Goal: Task Accomplishment & Management: Manage account settings

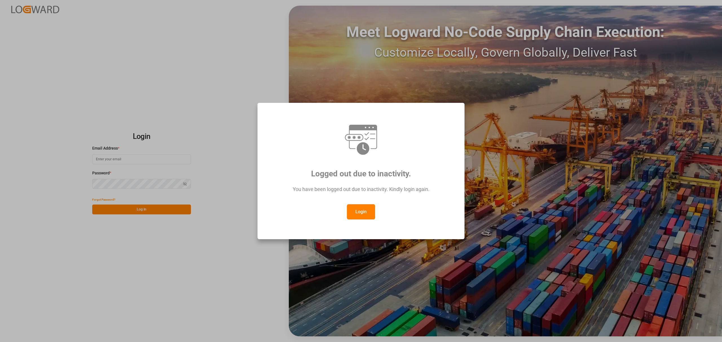
click at [370, 209] on button "Login" at bounding box center [361, 211] width 28 height 15
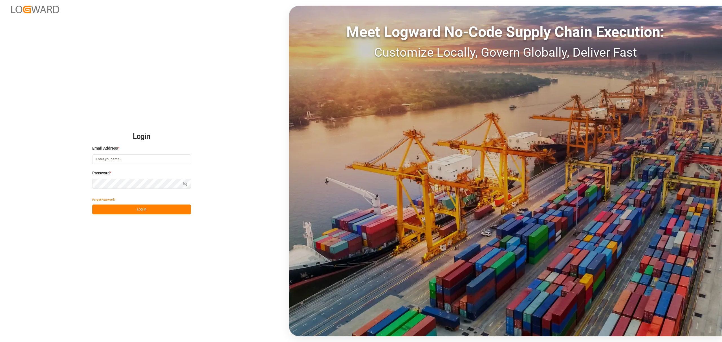
click at [132, 162] on input at bounding box center [141, 159] width 99 height 10
type input "maria.piranquive@leschaco.com"
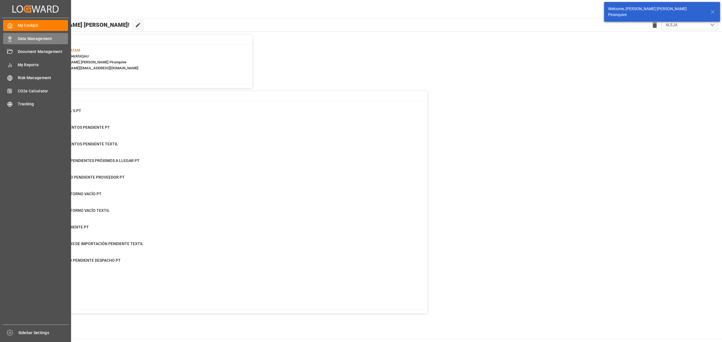
click at [9, 37] on icon at bounding box center [10, 39] width 6 height 6
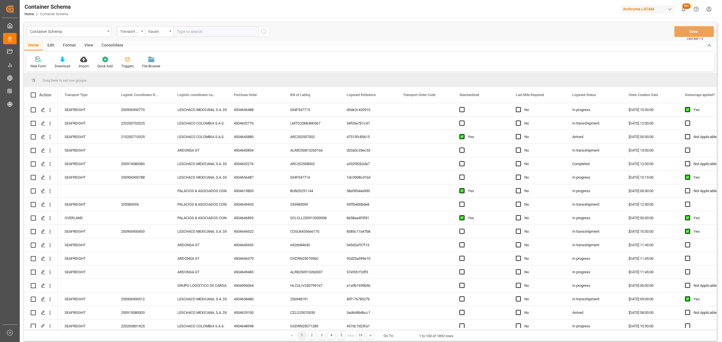
click at [133, 32] on div "Transport Type" at bounding box center [129, 31] width 19 height 6
click at [147, 89] on div "Purchase Order" at bounding box center [159, 93] width 84 height 12
click at [157, 31] on div "Equals" at bounding box center [157, 31] width 19 height 6
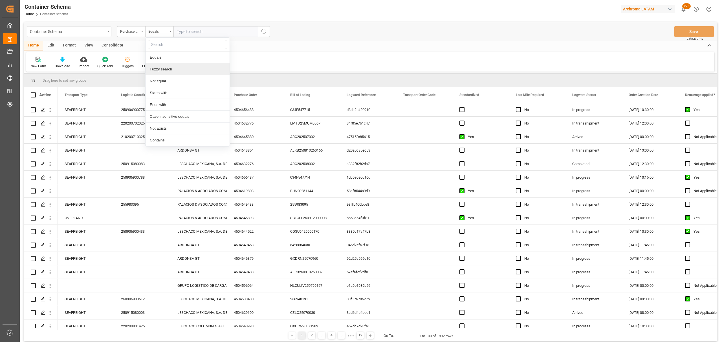
click at [178, 69] on div "Fuzzy search" at bounding box center [187, 69] width 84 height 12
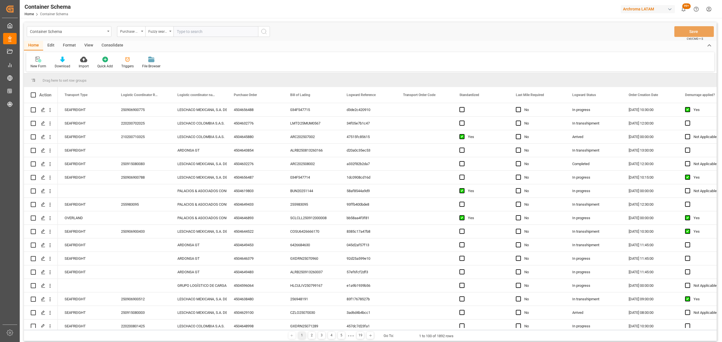
click at [207, 28] on input "text" at bounding box center [215, 31] width 85 height 11
paste input "4504652934"
type input "4504652934"
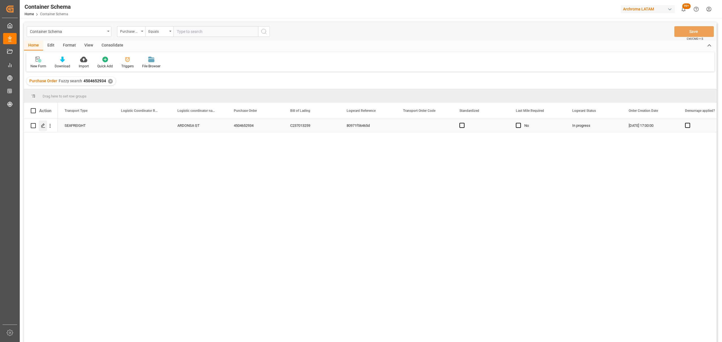
click at [46, 127] on div "Press SPACE to select this row." at bounding box center [43, 126] width 8 height 10
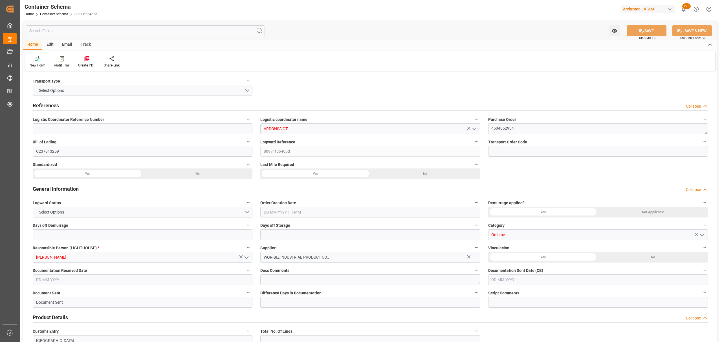
type input "0"
type input "2"
type input "3"
type input "1100"
type input "1181.74"
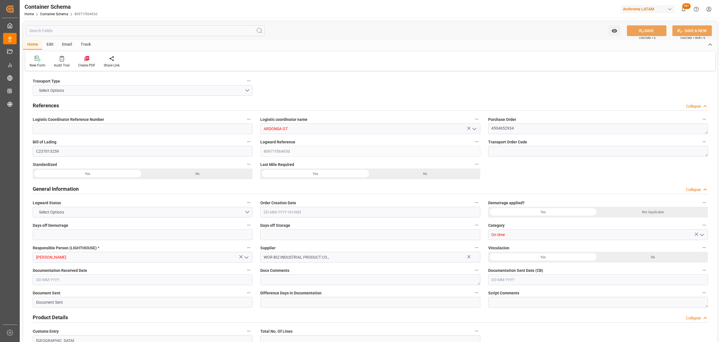
type input "Yang Ming"
type input "Yang Ming Marine Transport Corp."
type input "CNSGH"
type input "CNSHA"
type input "GTPRQ"
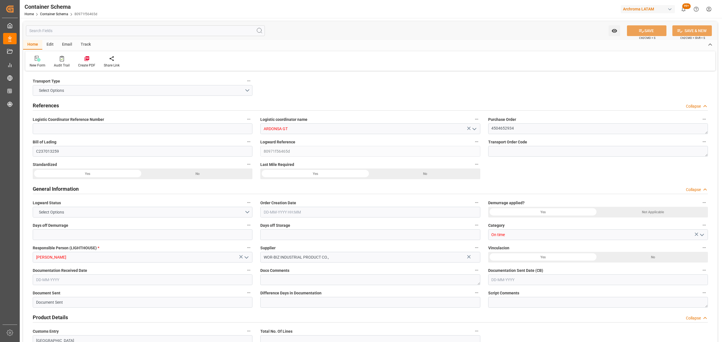
type input "GTPRQ"
type input "9968554"
type input "04-09-2025 17:00"
type input "[DATE]"
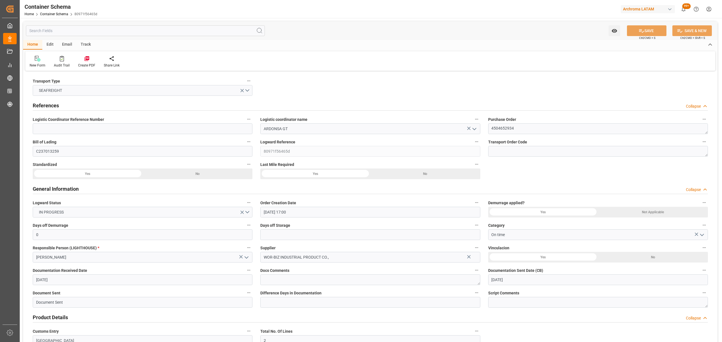
type input "[DATE]"
type input "30-08-2025 00:28"
type input "02-09-2025 16:30"
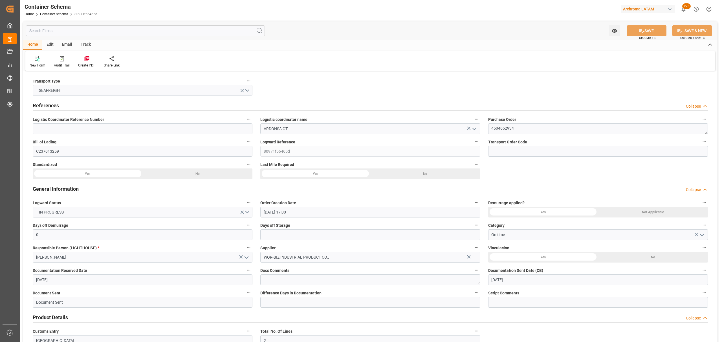
type input "27-09-2025 00:00"
type input "27-09-2025 10:00"
type input "27-09-2025 00:00"
click at [84, 43] on div "Track" at bounding box center [85, 45] width 19 height 10
click at [39, 61] on icon at bounding box center [36, 60] width 6 height 4
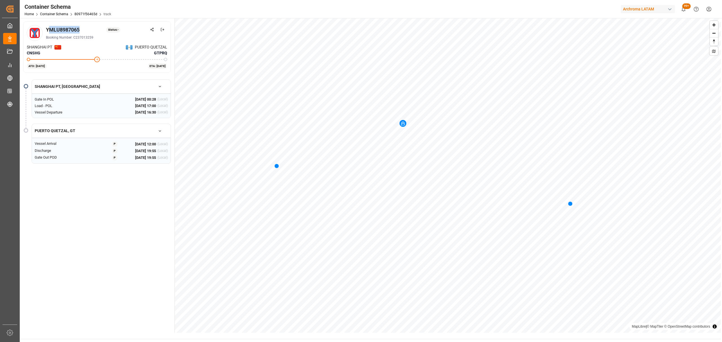
drag, startPoint x: 88, startPoint y: 29, endPoint x: 49, endPoint y: 29, distance: 39.2
click at [49, 29] on div "YMLU8987065 Status: -" at bounding box center [106, 30] width 121 height 8
drag, startPoint x: 46, startPoint y: 29, endPoint x: 81, endPoint y: 30, distance: 35.0
click at [81, 30] on div "YMLU8987065 Status: -" at bounding box center [106, 30] width 121 height 8
copy div "YMLU8987065"
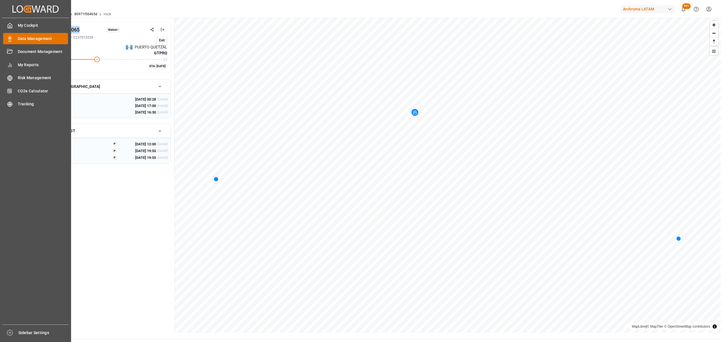
click at [11, 37] on icon at bounding box center [10, 39] width 6 height 6
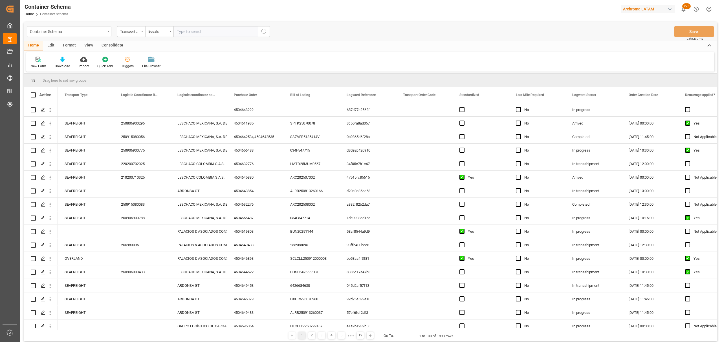
click at [102, 33] on div "Container Schema" at bounding box center [67, 31] width 75 height 7
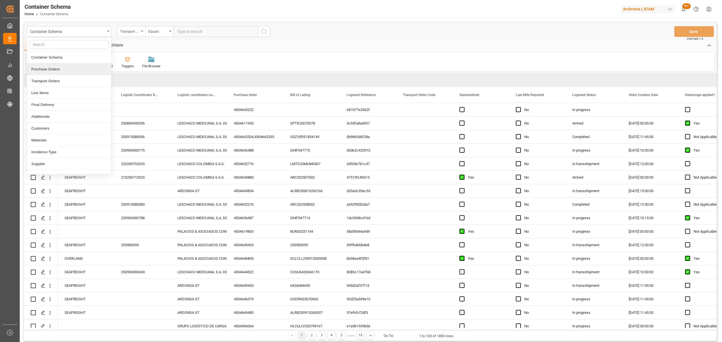
click at [67, 70] on div "Purchase Orders" at bounding box center [69, 69] width 84 height 12
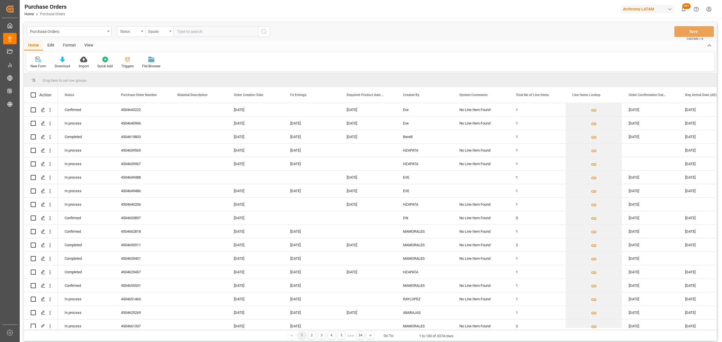
click at [135, 34] on div "Status" at bounding box center [129, 31] width 19 height 6
click at [142, 69] on div "Purchase Order Number" at bounding box center [159, 69] width 84 height 12
click at [158, 34] on div "Equals" at bounding box center [157, 31] width 19 height 6
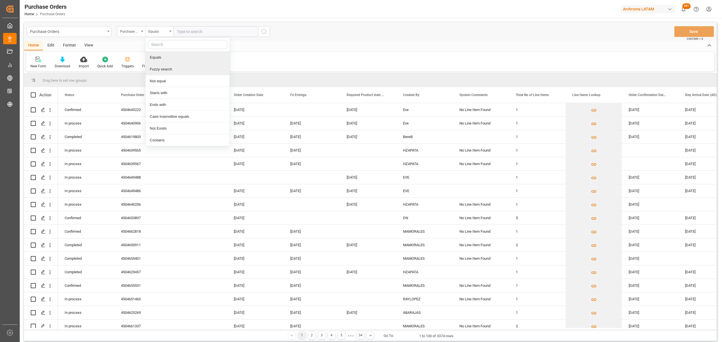
click at [168, 68] on div "Fuzzy search" at bounding box center [187, 69] width 84 height 12
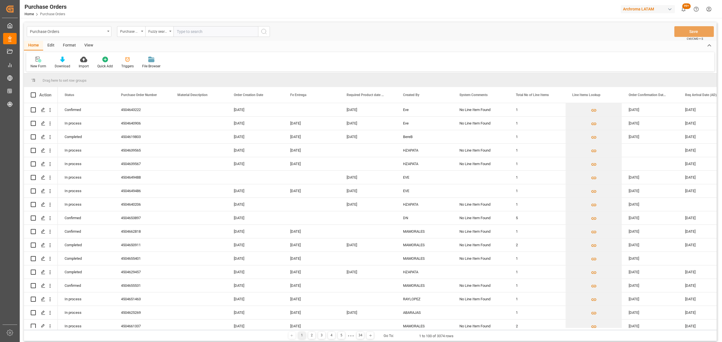
click at [189, 35] on input "text" at bounding box center [215, 31] width 85 height 11
paste input "4504663750"
type input "4504663750"
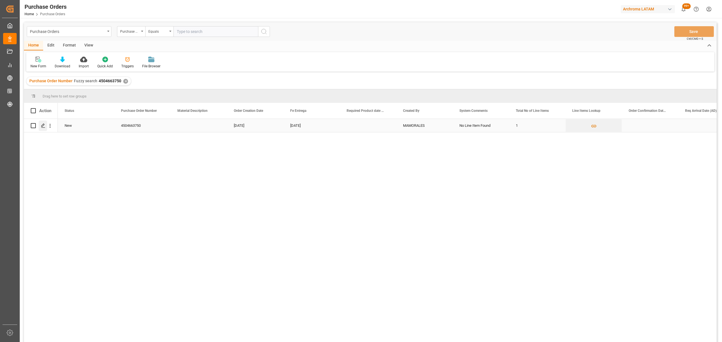
click at [43, 125] on polygon "Press SPACE to select this row." at bounding box center [42, 125] width 3 height 3
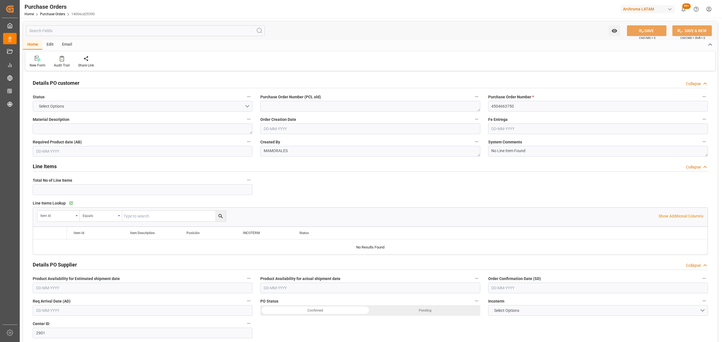
type input "1"
type input "[DATE]"
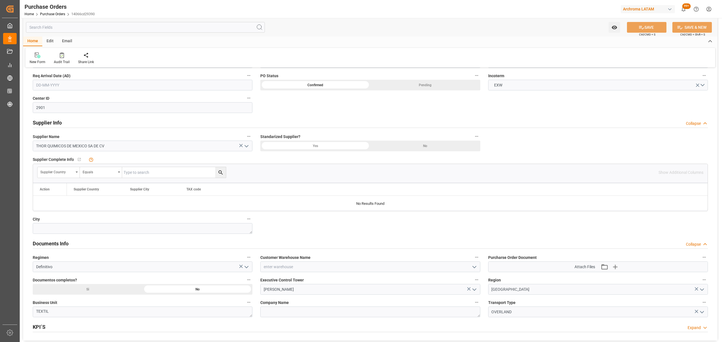
scroll to position [263, 0]
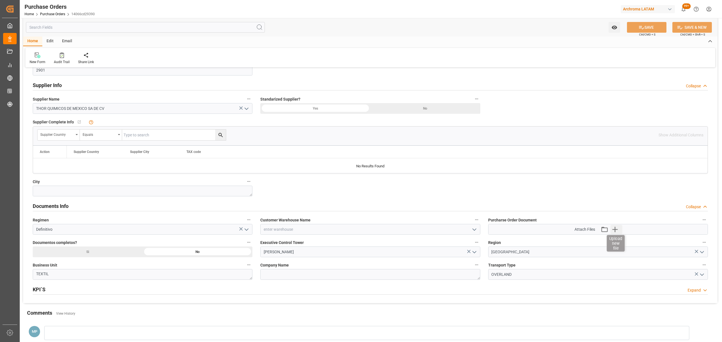
click at [613, 231] on icon "button" at bounding box center [614, 229] width 5 height 5
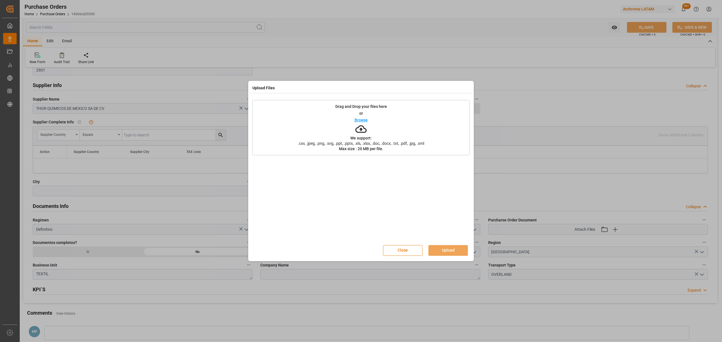
click at [362, 119] on p "Browse" at bounding box center [360, 120] width 13 height 4
click at [454, 250] on button "Upload" at bounding box center [447, 250] width 39 height 11
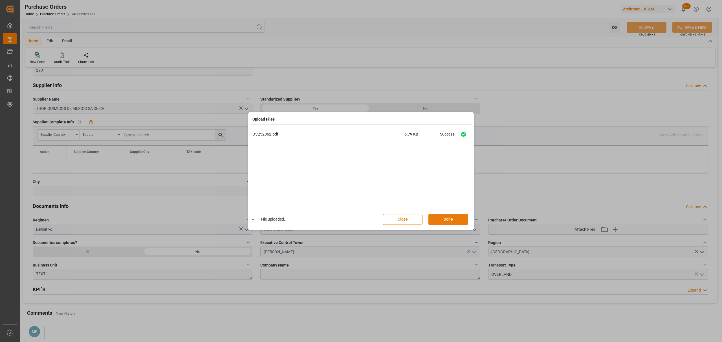
click at [453, 219] on button "Done" at bounding box center [447, 219] width 39 height 11
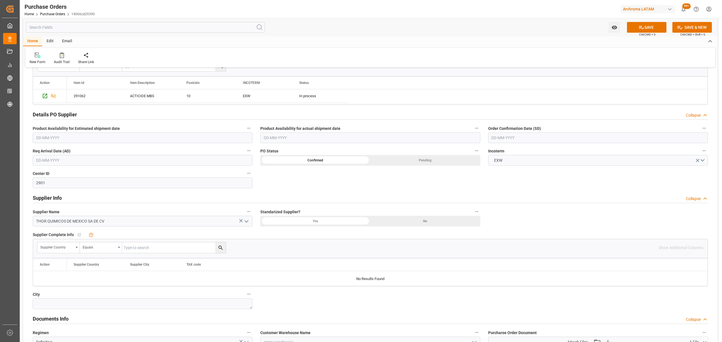
scroll to position [75, 0]
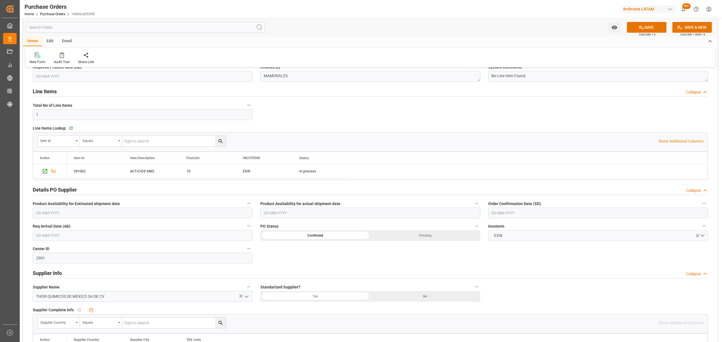
click at [519, 211] on input "text" at bounding box center [598, 213] width 220 height 11
click at [518, 270] on span "17" at bounding box center [517, 270] width 4 height 4
type input "[DATE]"
click at [657, 35] on div "Watch Option SAVE Ctrl/CMD + S SAVE & NEW Ctrl/CMD + Shift + S" at bounding box center [370, 27] width 694 height 19
drag, startPoint x: 651, startPoint y: 28, endPoint x: 638, endPoint y: 26, distance: 13.7
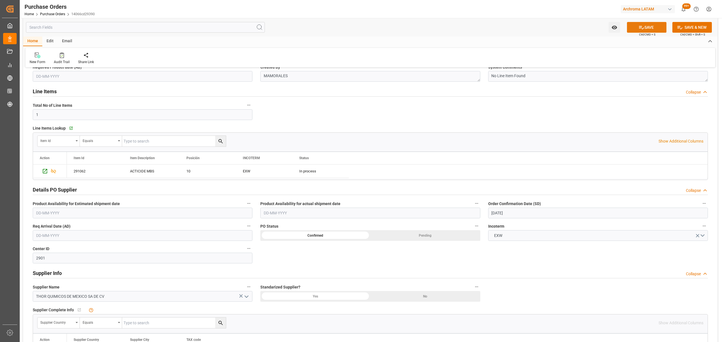
click at [651, 28] on button "SAVE" at bounding box center [646, 27] width 39 height 11
click at [612, 28] on icon "open menu" at bounding box center [614, 28] width 6 height 6
click at [587, 37] on span "Start Watching" at bounding box center [590, 40] width 51 height 6
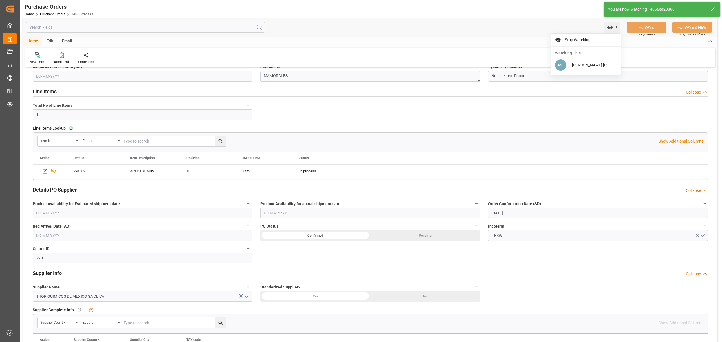
type textarea "TEXTIL"
click at [48, 13] on link "Purchase Orders" at bounding box center [52, 14] width 25 height 4
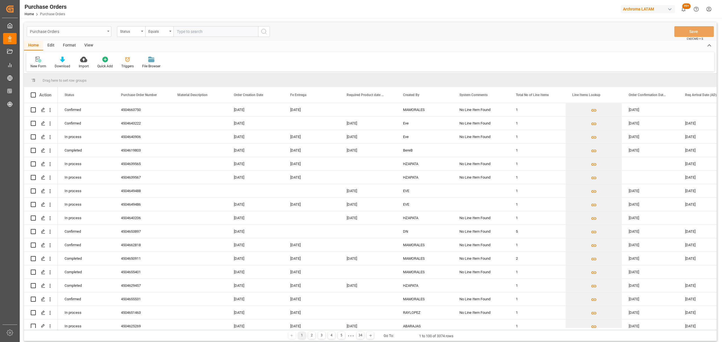
click at [81, 31] on div "Purchase Orders" at bounding box center [67, 31] width 75 height 7
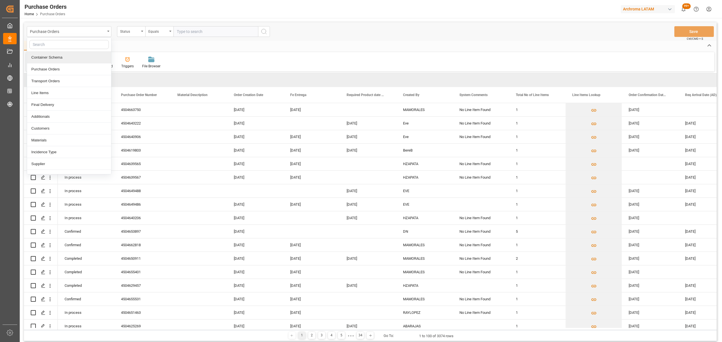
click at [66, 56] on div "Container Schema" at bounding box center [69, 58] width 84 height 12
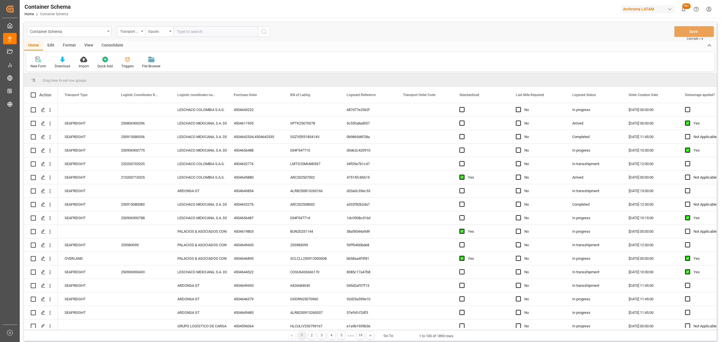
click at [134, 31] on div "Transport Type" at bounding box center [129, 31] width 19 height 6
click at [145, 94] on div "Purchase Order" at bounding box center [159, 93] width 84 height 12
click at [158, 28] on div "Equals" at bounding box center [157, 31] width 19 height 6
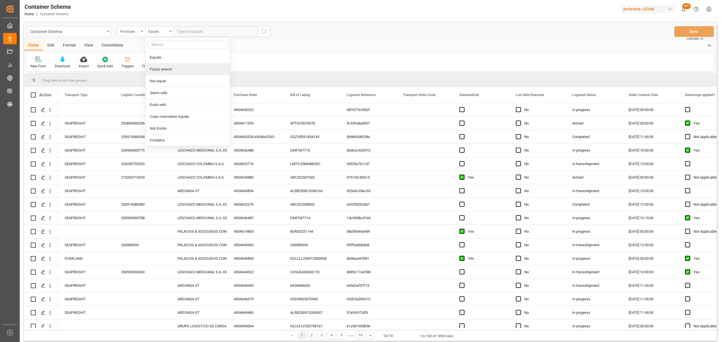
click at [173, 72] on div "Fuzzy search" at bounding box center [187, 69] width 84 height 12
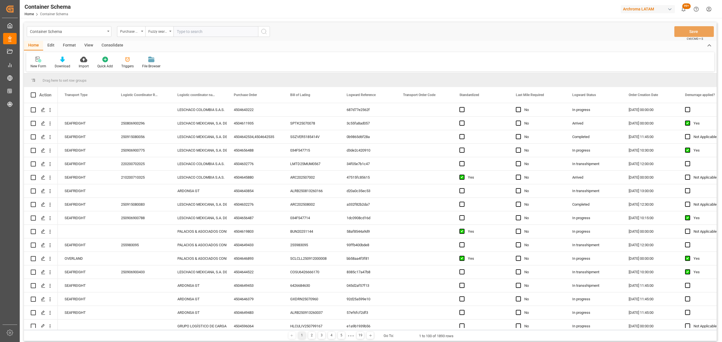
click at [190, 33] on input "text" at bounding box center [215, 31] width 85 height 11
paste input "YMLU3473680"
drag, startPoint x: 140, startPoint y: 24, endPoint x: 125, endPoint y: 23, distance: 14.7
click at [125, 23] on div "Container Schema Purchase Order Fuzzy search YMLU3473680 Save Ctrl/CMD + S" at bounding box center [370, 31] width 692 height 19
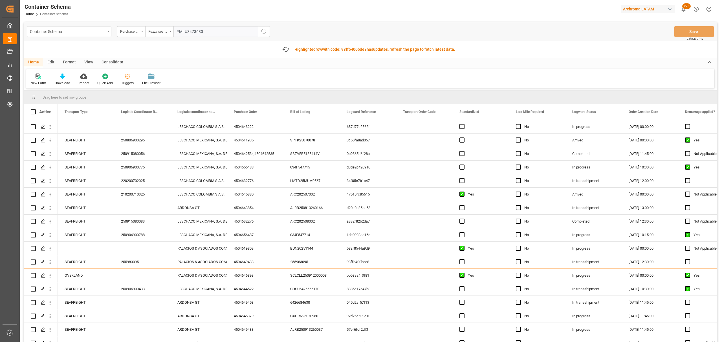
type input "YMLU3473680"
paste input "4504648000"
type input "4504648000"
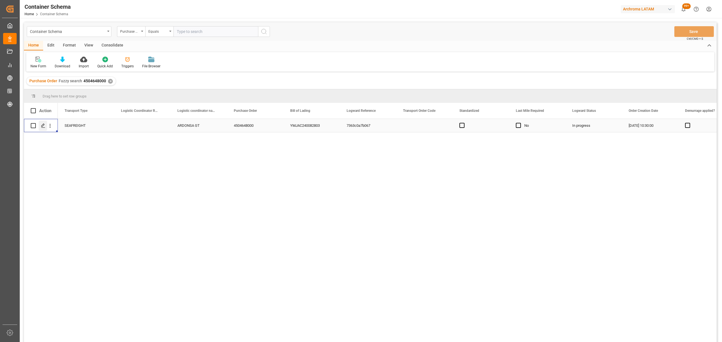
click at [42, 128] on div "Press SPACE to select this row." at bounding box center [43, 126] width 8 height 10
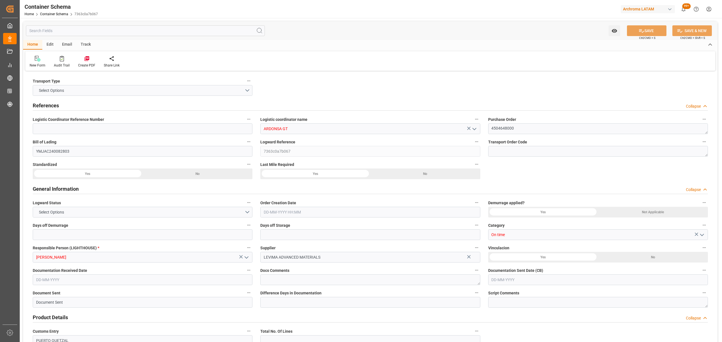
type input "0"
type input "2"
type input "20"
type input "19600"
type input "20740"
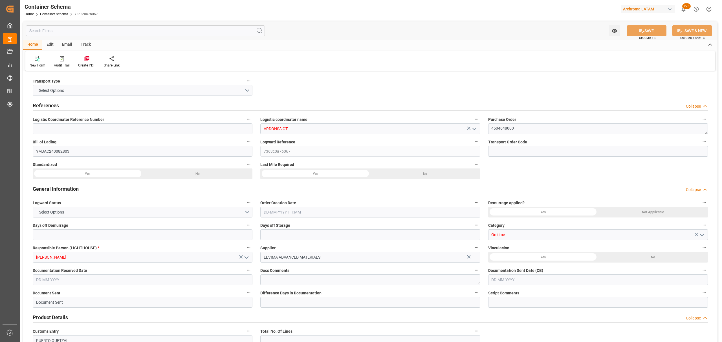
type input "Yang Ming"
type input "Yang Ming Marine Transport Corp."
type input "CNQDG"
type input "GTPRQ"
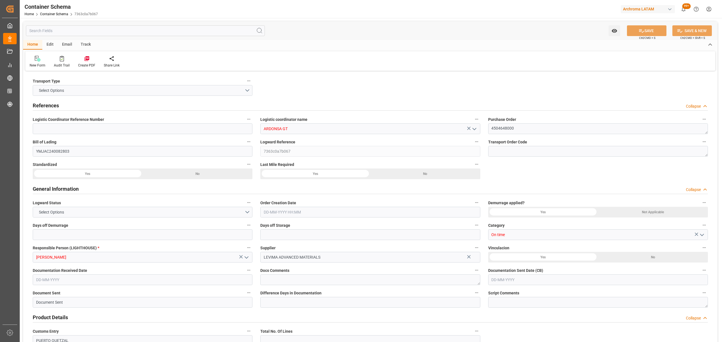
type input "9494577"
type input "20-08-2025 10:30"
type input "[DATE]"
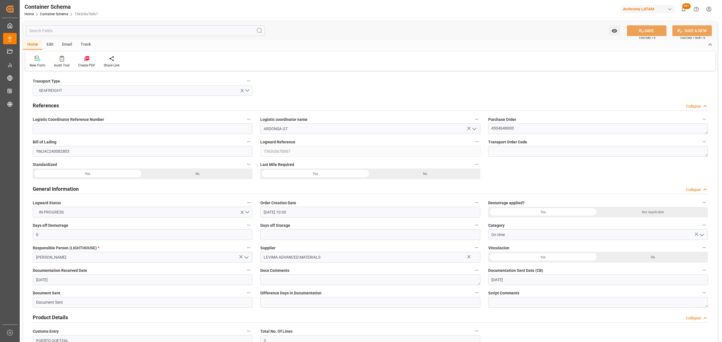
type input "[DATE]"
type input "07-08-2025 17:33"
type input "18-08-2025 10:00"
type input "18-08-2025 10:10"
type input "11-09-2025 00:00"
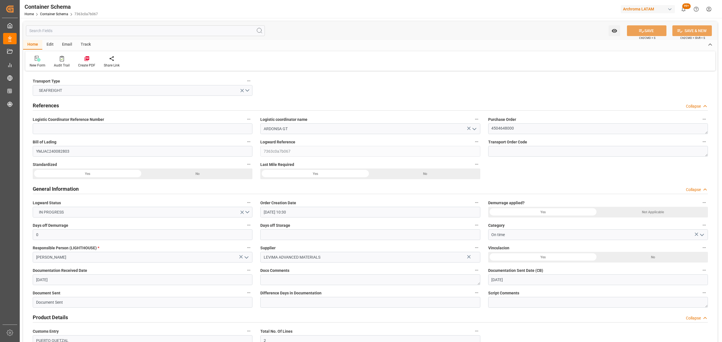
type input "11-09-2025 19:00"
type input "11-09-2025 00:00"
click at [87, 43] on div "Track" at bounding box center [85, 45] width 19 height 10
click at [34, 60] on icon at bounding box center [36, 60] width 6 height 4
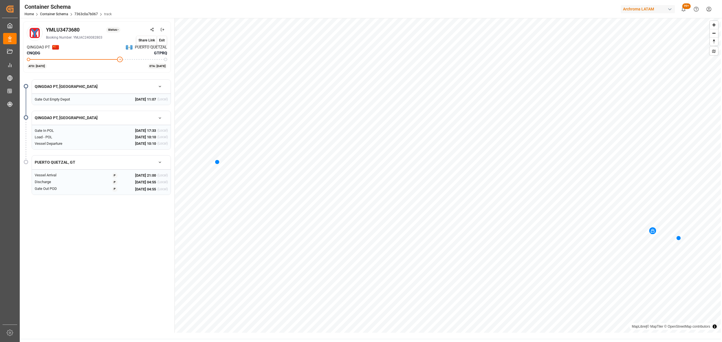
click at [153, 29] on circle at bounding box center [152, 28] width 1 height 1
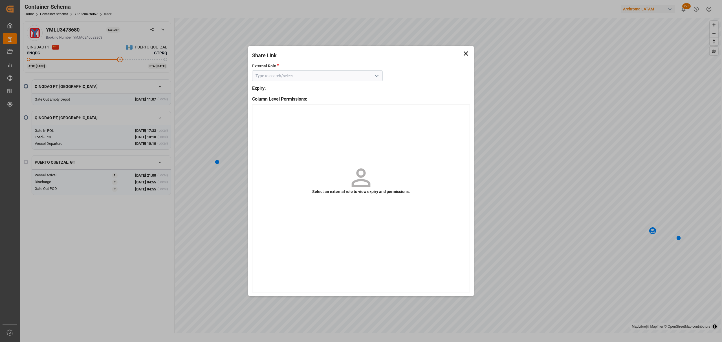
click at [375, 75] on icon "open menu" at bounding box center [376, 75] width 7 height 7
click at [358, 87] on div "Customer - container" at bounding box center [317, 88] width 130 height 13
type input "Customer - container"
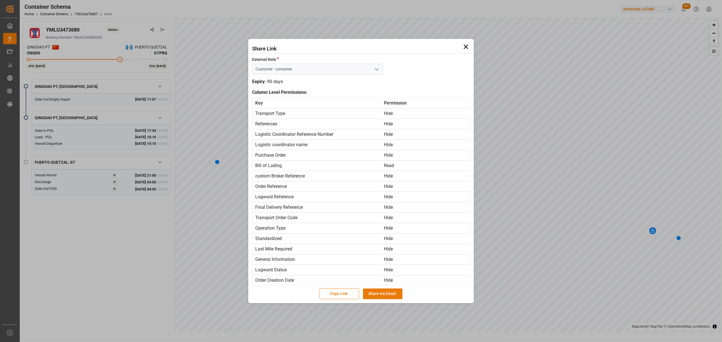
click at [385, 295] on button "Share via Email" at bounding box center [382, 294] width 39 height 11
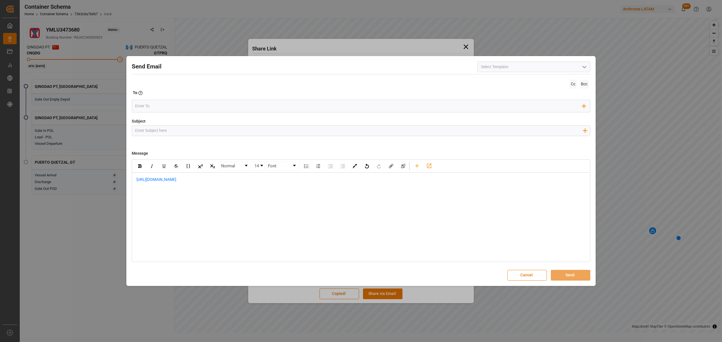
click at [134, 182] on div "https://app.logward.com/share/a7e0b124f398" at bounding box center [360, 183] width 457 height 20
click at [142, 181] on div "rdw-editor" at bounding box center [360, 180] width 449 height 6
paste div "rdw-editor"
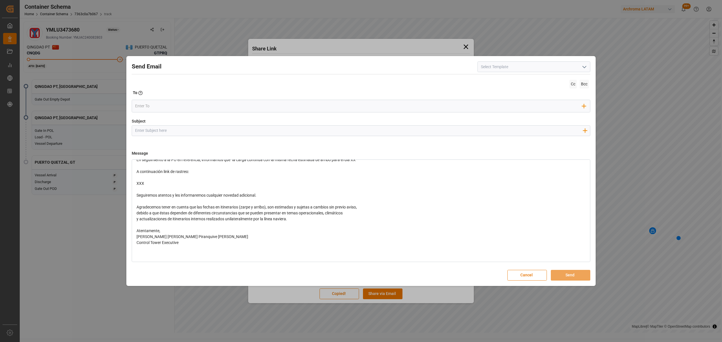
scroll to position [50, 0]
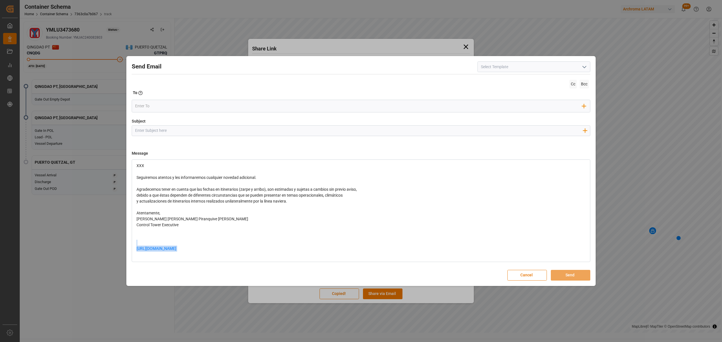
drag, startPoint x: 237, startPoint y: 247, endPoint x: 126, endPoint y: 244, distance: 111.7
click at [126, 244] on div "Send Email Cc Bcc To Enter the TO Email address Add Field to To Subject Add fie…" at bounding box center [361, 171] width 722 height 342
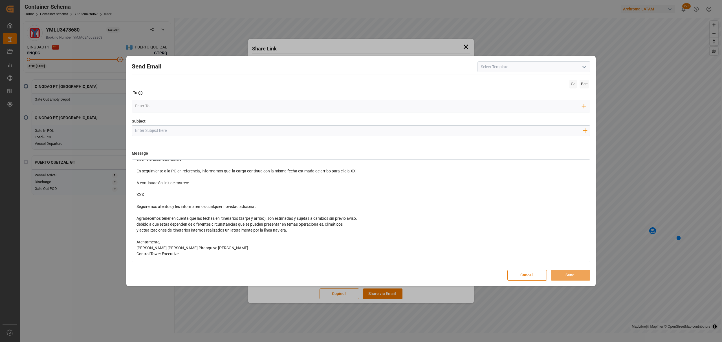
scroll to position [0, 0]
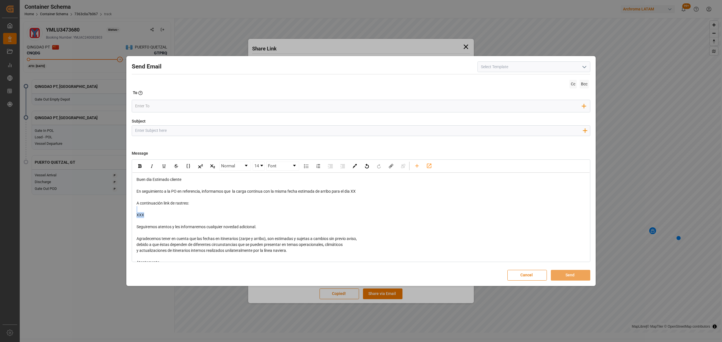
drag, startPoint x: 155, startPoint y: 218, endPoint x: 139, endPoint y: 209, distance: 18.6
click at [139, 209] on div "Buen dia Estimado cliente En seguimiento a la PO en referencia, informamos que …" at bounding box center [360, 239] width 449 height 124
click at [139, 209] on div "rdw-editor" at bounding box center [360, 209] width 449 height 6
drag, startPoint x: 154, startPoint y: 221, endPoint x: 134, endPoint y: 221, distance: 20.3
click at [134, 221] on div "Buen dia Estimado cliente En seguimiento a la PO en referencia, informamos que …" at bounding box center [360, 239] width 457 height 132
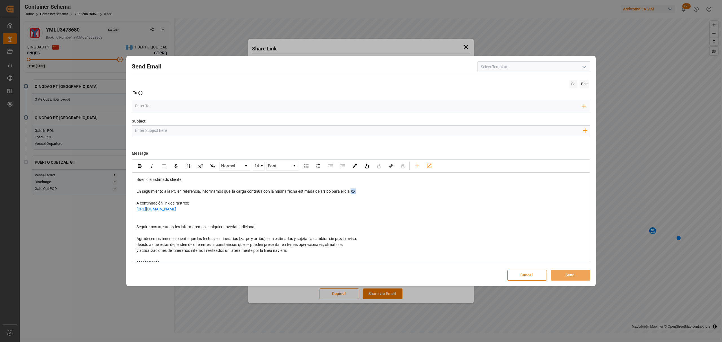
drag, startPoint x: 359, startPoint y: 191, endPoint x: 353, endPoint y: 192, distance: 6.0
click at [353, 192] on div "En seguimiento a la PO en referencia, informamos que la carga continua con la m…" at bounding box center [360, 192] width 449 height 6
click at [180, 134] on input "Subject" at bounding box center [358, 131] width 453 height 10
paste input "GT || TRACKING | PO 4504648000 | Contenedor YMLU3473680 | TEXTIL | Bodega 2901 …"
type input "GT || TRACKING | PO 4504648000 | Contenedor YMLU3473680 | TEXTIL | Bodega 2901 …"
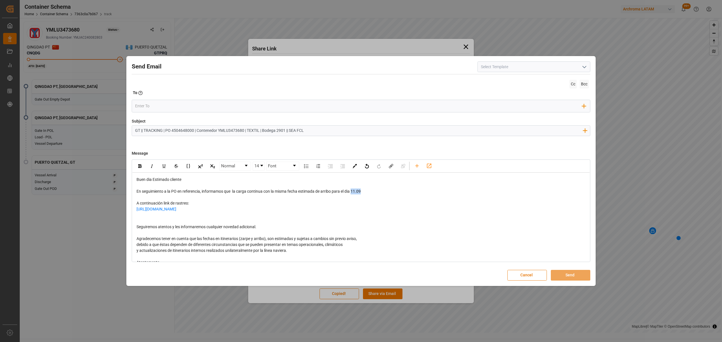
drag, startPoint x: 372, startPoint y: 191, endPoint x: 354, endPoint y: 193, distance: 19.1
click at [354, 193] on div "En seguimiento a la PO en referencia, informamos que la carga continua con la m…" at bounding box center [360, 192] width 449 height 6
click at [138, 167] on img "rdw-inline-control" at bounding box center [139, 166] width 3 height 4
click at [456, 218] on div "rdw-editor" at bounding box center [360, 215] width 449 height 6
click at [187, 104] on input "email" at bounding box center [358, 106] width 447 height 8
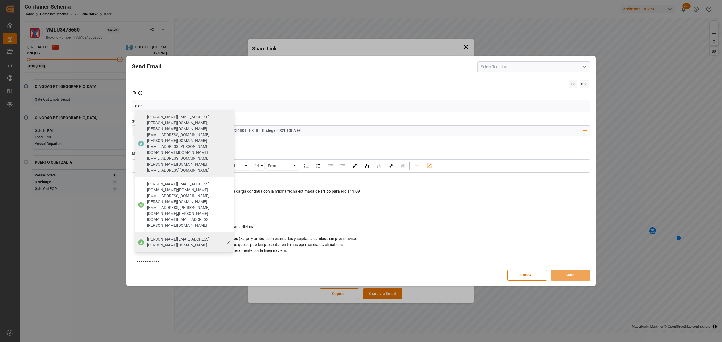
type input "glor"
click at [183, 237] on span "gloria.ruiz@archroma.com" at bounding box center [188, 243] width 83 height 12
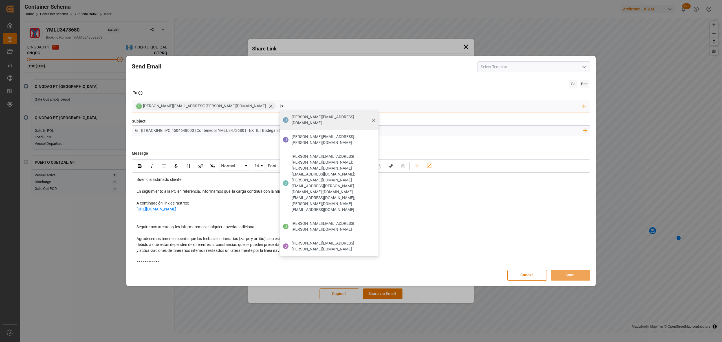
type input "jo"
click at [291, 116] on span "johana.tunche@ardonsa.net" at bounding box center [332, 120] width 83 height 12
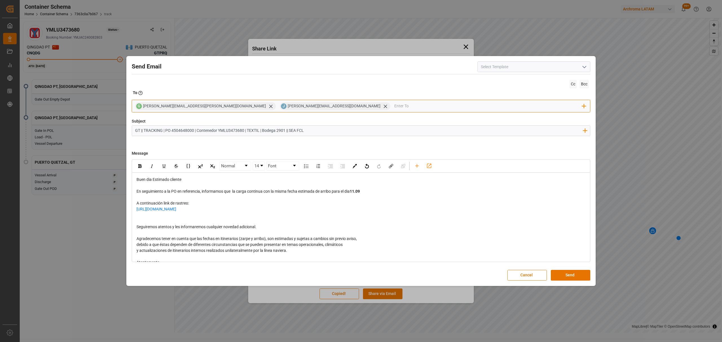
type input "m"
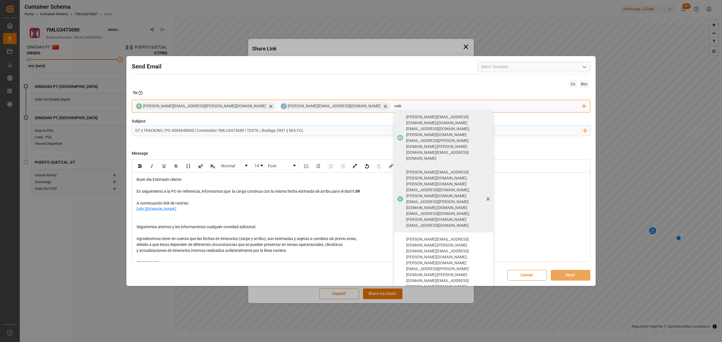
type input "vale"
click at [406, 169] on span "valeria.hurtado@leschaco.com;maria.piranquive@leschaco.com;gloria.ruiz@archroma…" at bounding box center [447, 198] width 83 height 59
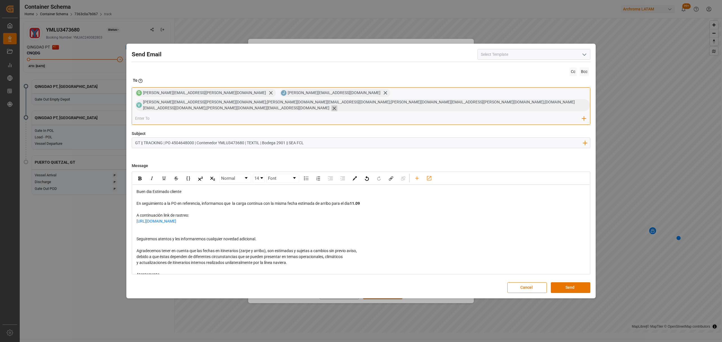
click at [337, 105] on icon at bounding box center [334, 108] width 6 height 6
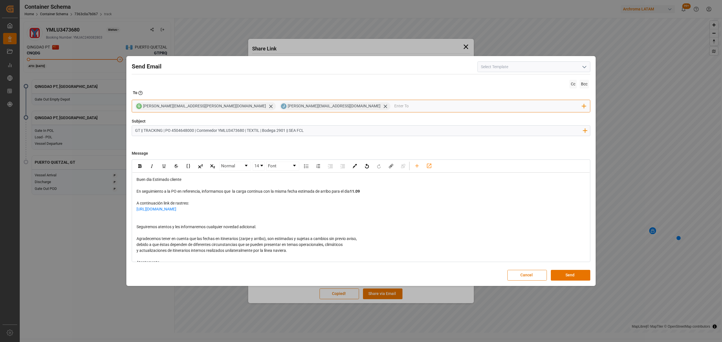
click at [394, 103] on input "email" at bounding box center [488, 106] width 188 height 8
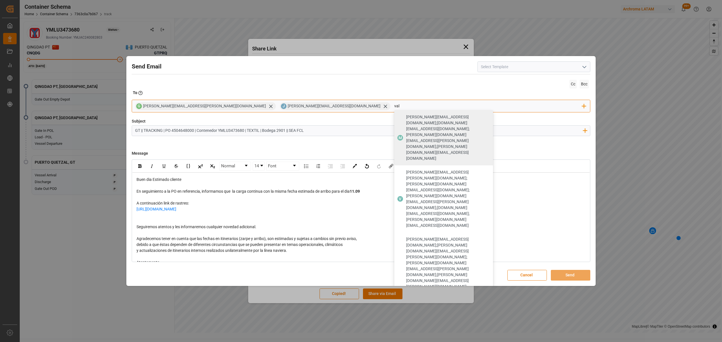
type input "val"
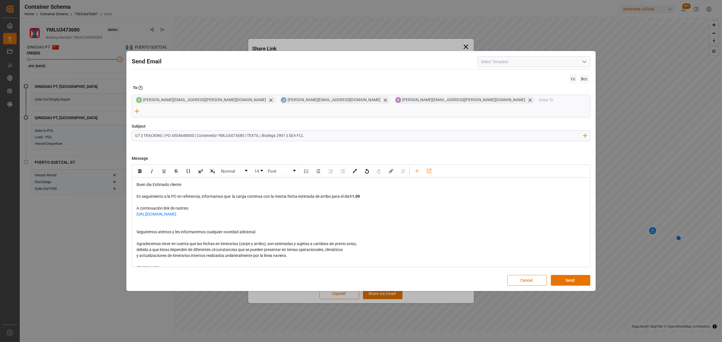
click at [376, 194] on div "En seguimiento a la PO en referencia, informamos que la carga continua con la m…" at bounding box center [360, 197] width 449 height 6
drag, startPoint x: 413, startPoint y: 190, endPoint x: 364, endPoint y: 192, distance: 49.7
click at [364, 194] on div "En seguimiento a la PO en referencia, informamos que la carga continua con la m…" at bounding box center [360, 197] width 449 height 6
click at [142, 167] on div "rdw-inline-control" at bounding box center [140, 171] width 10 height 8
click at [333, 214] on div "https://app.logward.com/share/a7e0b124f398" at bounding box center [360, 214] width 449 height 6
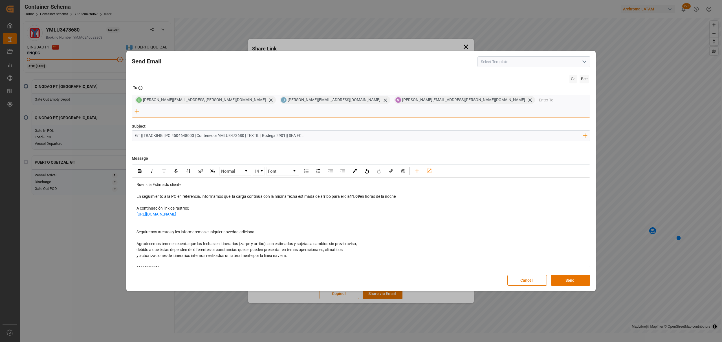
click at [539, 104] on input "email" at bounding box center [564, 100] width 51 height 8
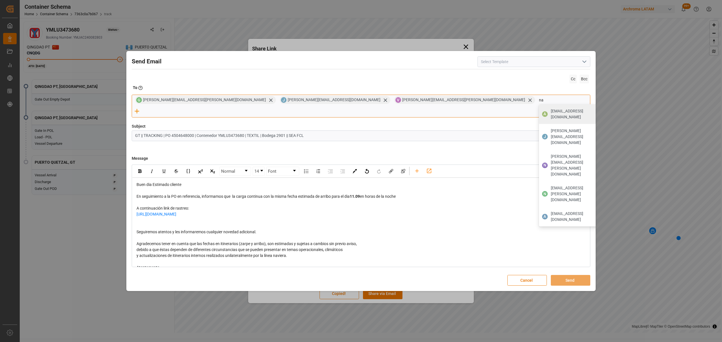
type input "n"
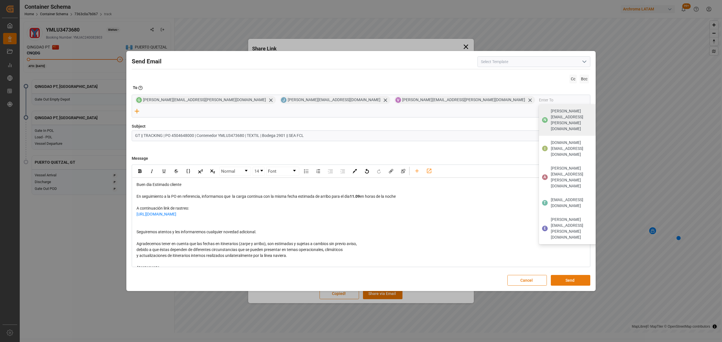
click at [565, 276] on button "Send" at bounding box center [570, 280] width 39 height 11
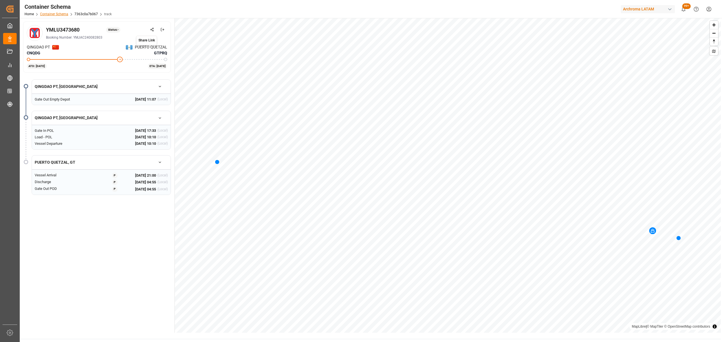
click at [57, 12] on link "Container Schema" at bounding box center [54, 14] width 28 height 4
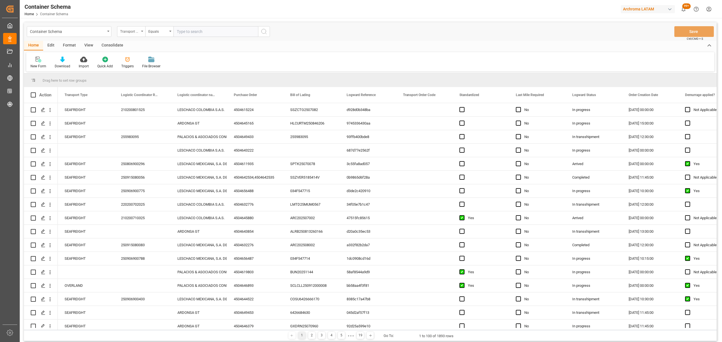
click at [143, 33] on div "Transport Type" at bounding box center [131, 31] width 28 height 11
drag, startPoint x: 140, startPoint y: 94, endPoint x: 165, endPoint y: 46, distance: 53.8
click at [140, 93] on div "Purchase Order" at bounding box center [159, 93] width 84 height 12
click at [159, 33] on div "Equals" at bounding box center [157, 31] width 19 height 6
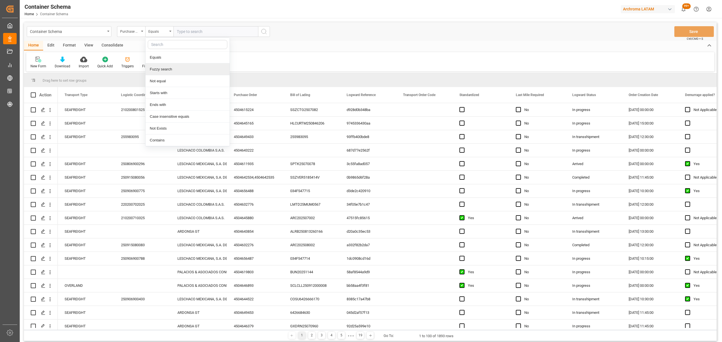
click at [177, 68] on div "Fuzzy search" at bounding box center [187, 69] width 84 height 12
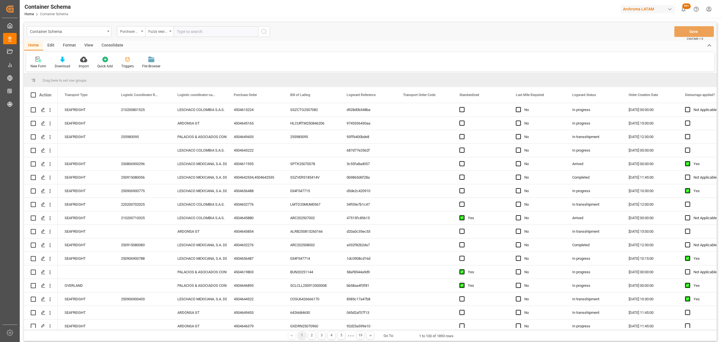
click at [213, 32] on input "text" at bounding box center [215, 31] width 85 height 11
paste input "4504653869"
type input "4504653869"
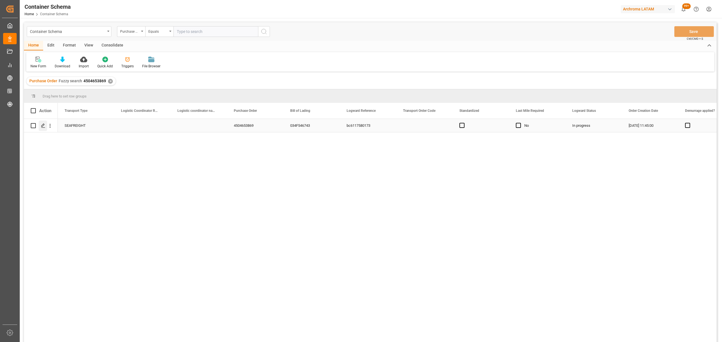
click at [42, 129] on div "Press SPACE to select this row." at bounding box center [43, 126] width 8 height 10
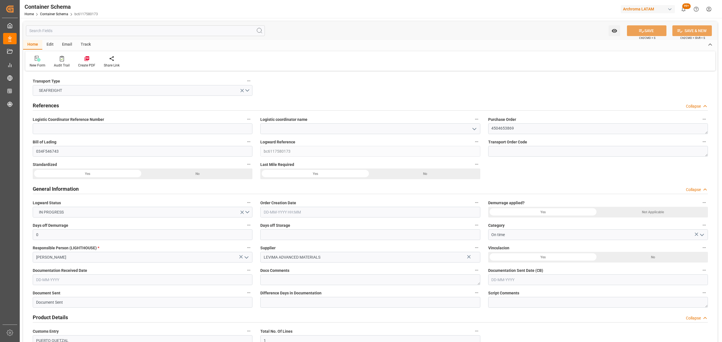
type input "0"
type input "1"
type input "20"
type input "20000"
type input "21140"
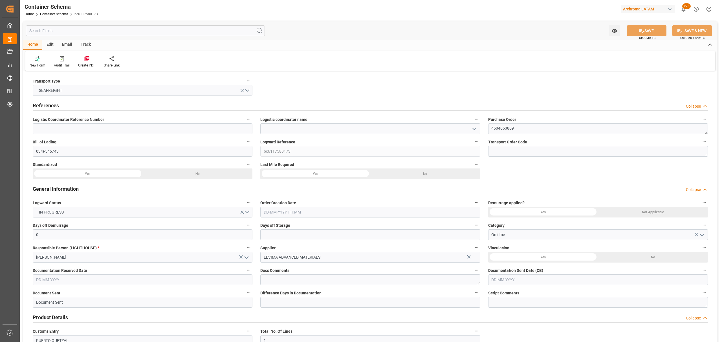
type input "Wan Hai Lines"
type input "CNQDG"
type input "GTPRQ"
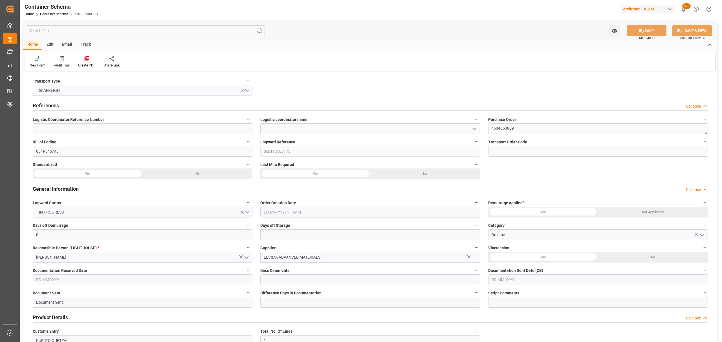
type input "9267651"
type input "08-09-2025 11:45"
type input "[DATE]"
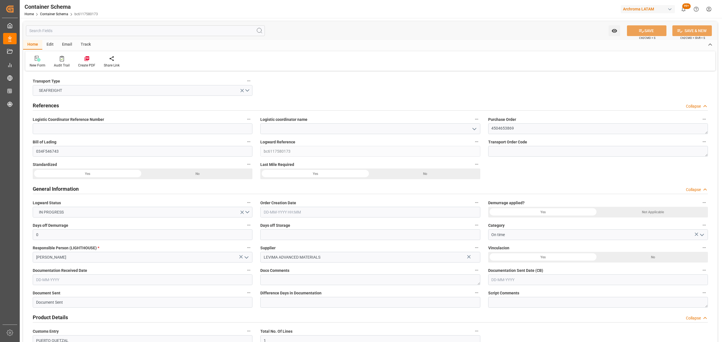
type input "[DATE]"
type input "22-08-2025 18:38"
type input "30-08-2025 00:00"
type input "30-09-2025 00:00"
type input "28-08-2025 18:57"
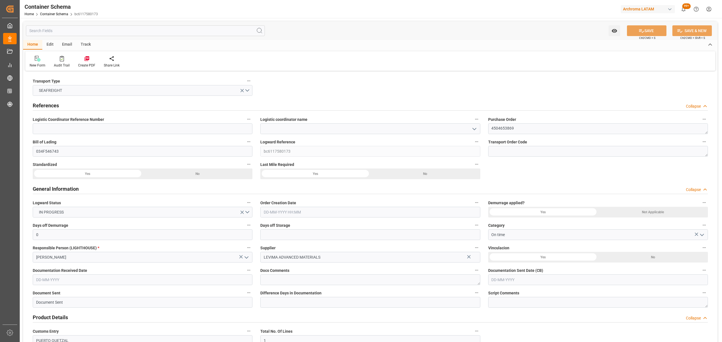
type input "24-09-2025 00:00"
click at [474, 130] on icon "open menu" at bounding box center [474, 129] width 7 height 7
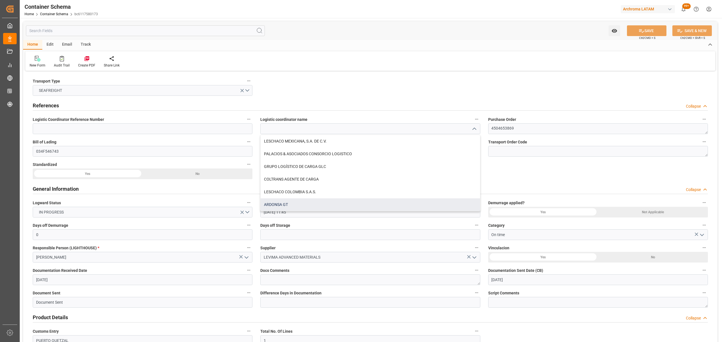
click at [311, 206] on div "ARDONSA GT" at bounding box center [369, 204] width 219 height 13
type input "ARDONSA GT"
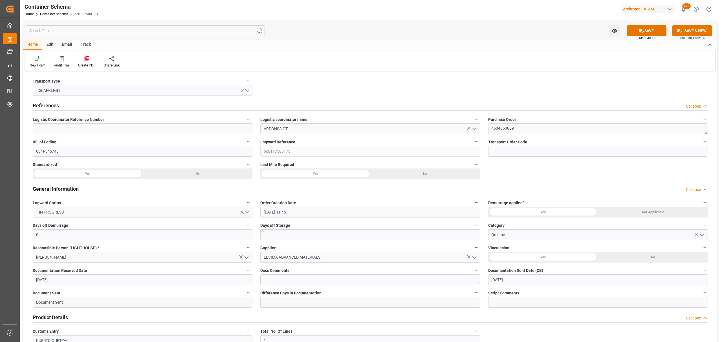
click at [644, 30] on button "SAVE" at bounding box center [646, 30] width 39 height 11
click at [87, 45] on div "Track" at bounding box center [85, 45] width 19 height 10
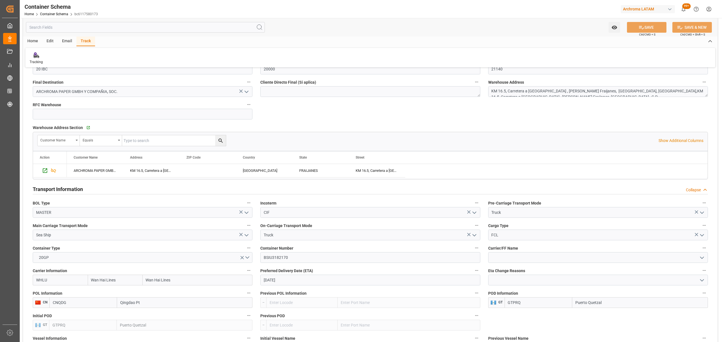
scroll to position [413, 0]
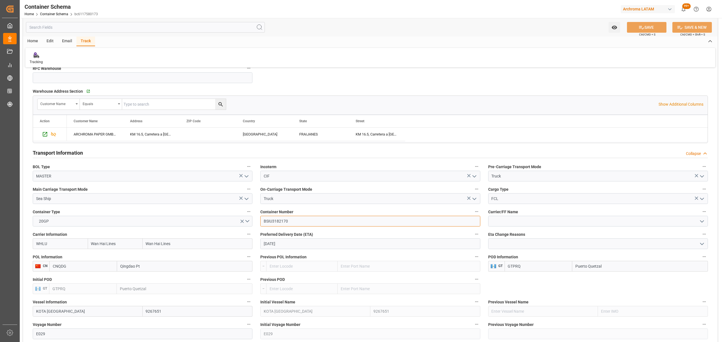
click at [272, 223] on input "BSIU3182170" at bounding box center [370, 221] width 220 height 11
click at [40, 58] on div "Tracking" at bounding box center [36, 58] width 22 height 12
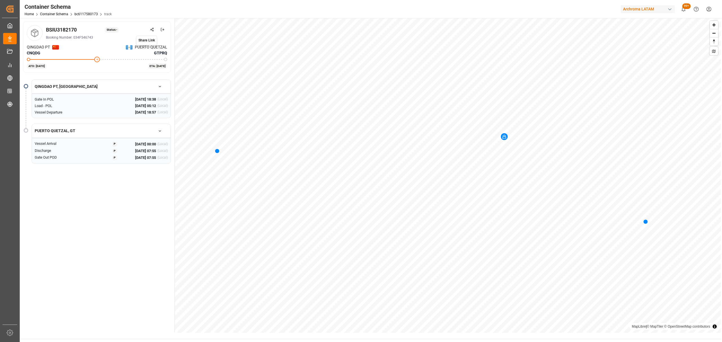
click at [151, 30] on icon at bounding box center [152, 30] width 4 height 4
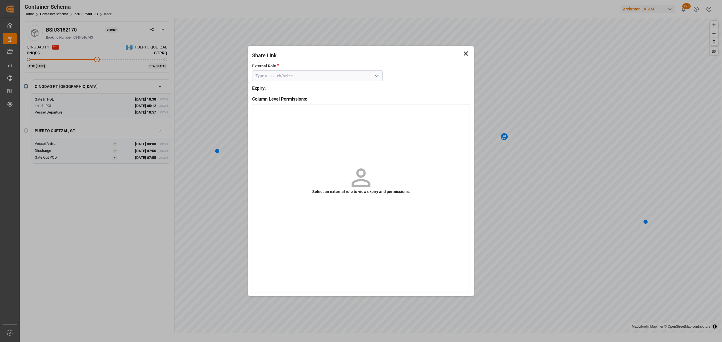
click at [379, 76] on icon "open menu" at bounding box center [376, 75] width 7 height 7
click at [351, 87] on div "Customer - container" at bounding box center [317, 88] width 130 height 13
type input "Customer - container"
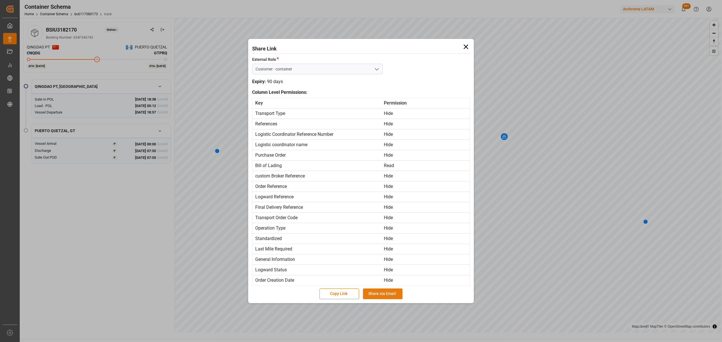
click at [391, 295] on button "Share via Email" at bounding box center [382, 294] width 39 height 11
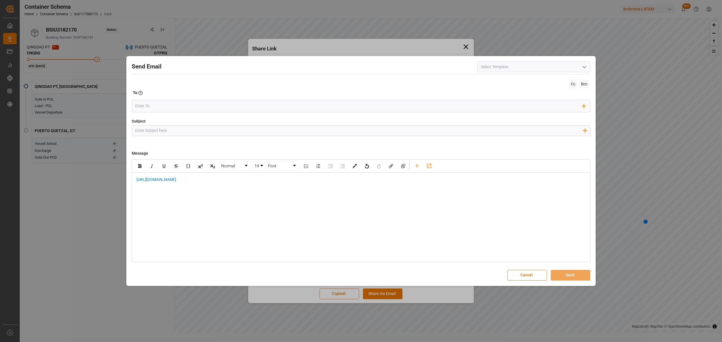
click at [281, 134] on input "Subject" at bounding box center [358, 131] width 453 height 10
paste input "GT || PO 4504653869 || On time || BL 034F546743 || Confirmación de ETA 2025-09-…"
drag, startPoint x: 265, startPoint y: 131, endPoint x: 227, endPoint y: 130, distance: 38.4
click at [227, 130] on input "GT || PO 4504653869 || On time || BL 034F546743 || Confirmación de ETA 2025-09-…" at bounding box center [358, 131] width 453 height 10
type input "GT || PO 4504653869 || On time || BL 034F546743 || LOGWARD STATUS 2025-09-24 00…"
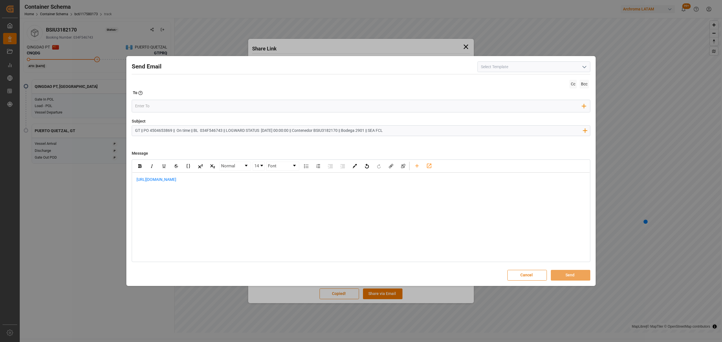
click at [134, 178] on div "https://app.logward.com/share/176857a43d2b" at bounding box center [360, 183] width 457 height 20
click at [161, 176] on div "https://app.logward.com/share/176857a43d2b" at bounding box center [360, 191] width 457 height 37
paste div "rdw-editor"
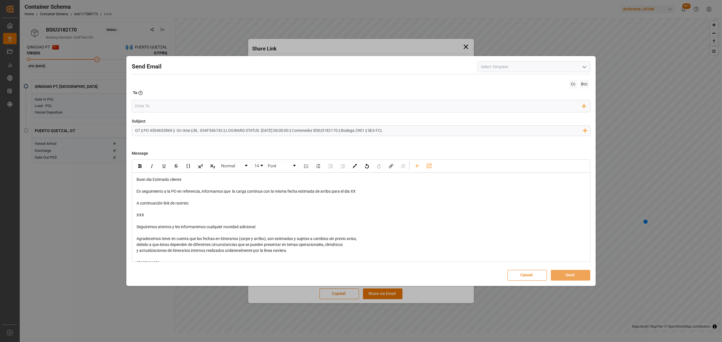
scroll to position [50, 0]
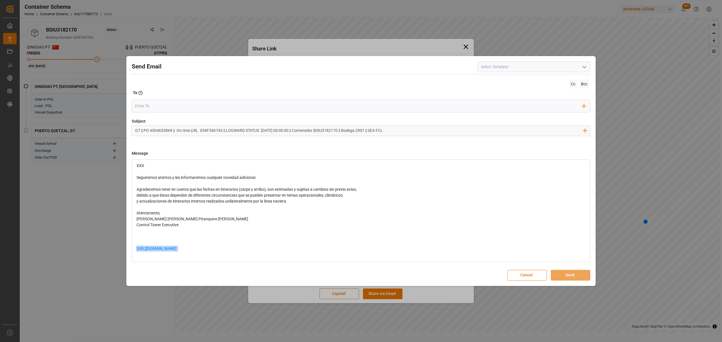
drag, startPoint x: 226, startPoint y: 250, endPoint x: 118, endPoint y: 251, distance: 108.0
click at [118, 251] on div "Send Email Cc Bcc To Enter the TO Email address Add Field to To Subject GT || P…" at bounding box center [361, 171] width 722 height 342
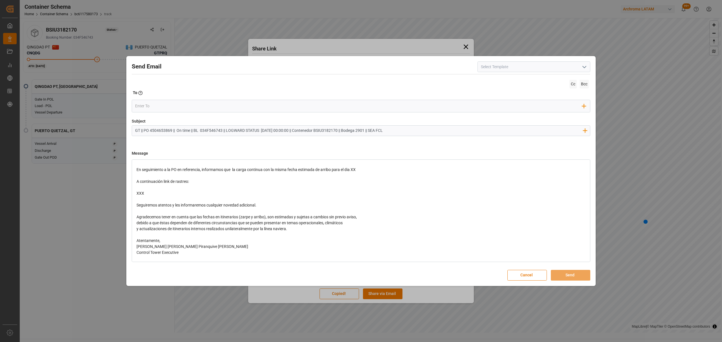
scroll to position [0, 0]
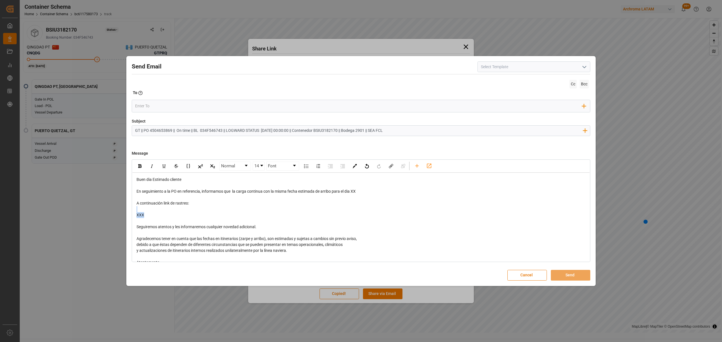
drag, startPoint x: 153, startPoint y: 215, endPoint x: 138, endPoint y: 209, distance: 16.5
click at [138, 209] on div "Buen dia Estimado cliente En seguimiento a la PO en referencia, informamos que …" at bounding box center [360, 239] width 449 height 124
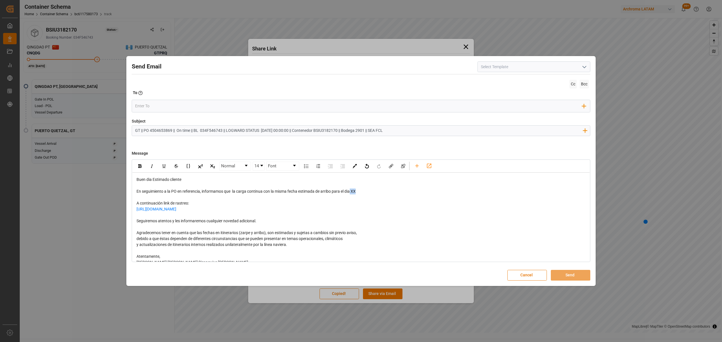
drag, startPoint x: 361, startPoint y: 192, endPoint x: 352, endPoint y: 193, distance: 8.9
click at [352, 193] on div "En seguimiento a la PO en referencia, informamos que la carga continua con la m…" at bounding box center [360, 192] width 449 height 6
drag, startPoint x: 374, startPoint y: 190, endPoint x: 353, endPoint y: 193, distance: 20.9
click at [353, 193] on div "En seguimiento a la PO en referencia, informamos que la carga continua con la m…" at bounding box center [360, 192] width 449 height 6
click at [140, 166] on img "rdw-inline-control" at bounding box center [139, 166] width 3 height 4
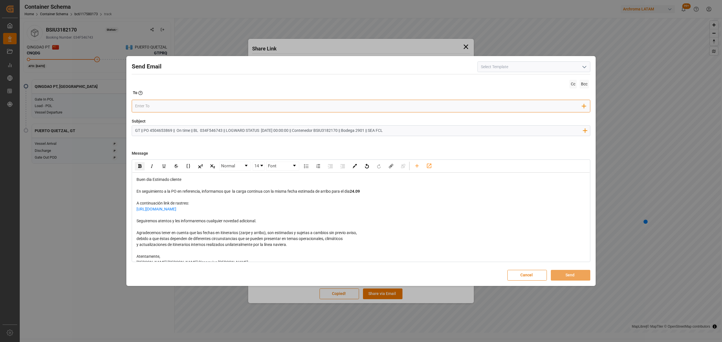
click at [179, 105] on input "email" at bounding box center [358, 106] width 447 height 8
type input "G"
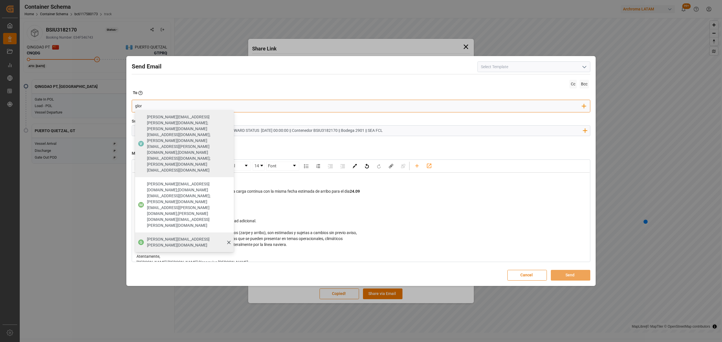
type input "glor"
click at [176, 237] on span "gloria.ruiz@archroma.com" at bounding box center [188, 243] width 83 height 12
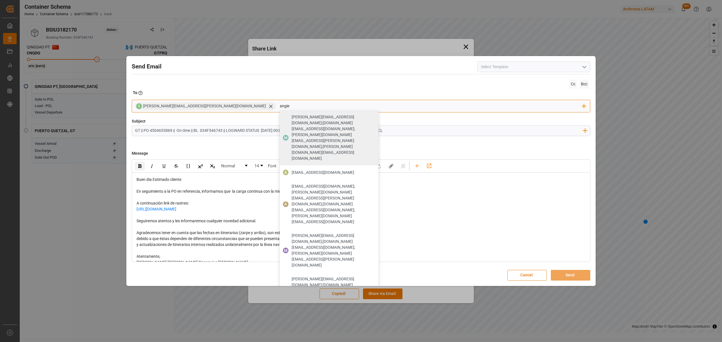
drag, startPoint x: 220, startPoint y: 104, endPoint x: 200, endPoint y: 105, distance: 20.9
click at [200, 105] on div "G gloria.ruiz@archroma.com angie M maria.piranquive@leschaco.com;angiee.lamilla…" at bounding box center [361, 106] width 458 height 13
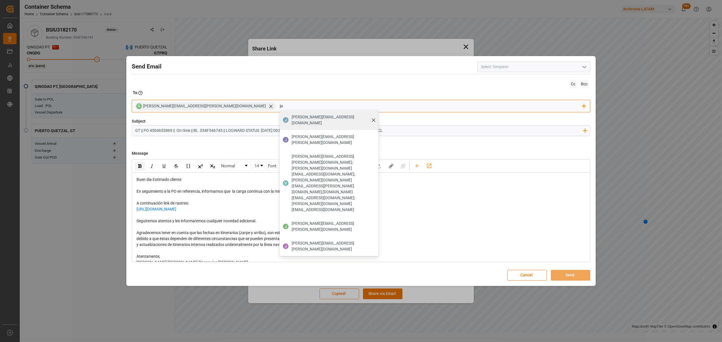
type input "jo"
click at [291, 118] on span "johana.tunche@ardonsa.net" at bounding box center [332, 120] width 83 height 12
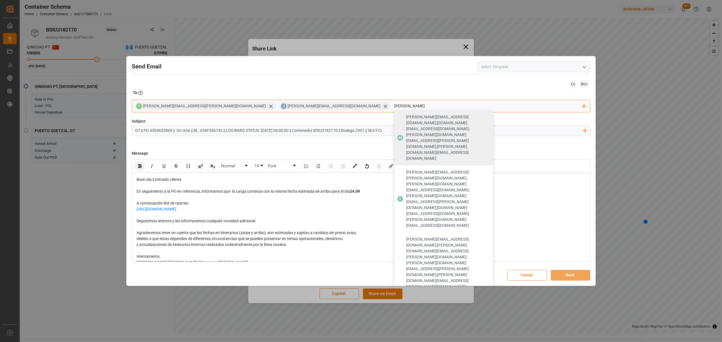
type input "valeria"
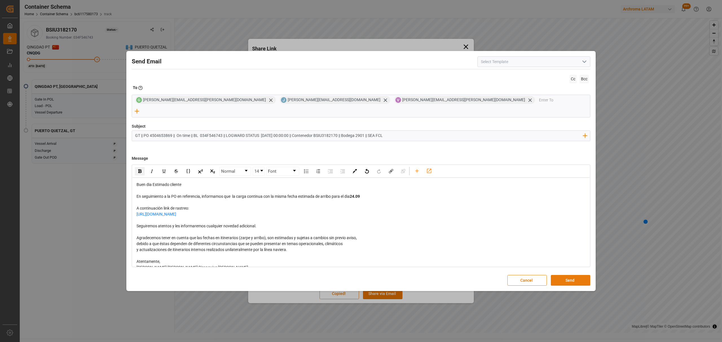
click at [563, 275] on button "Send" at bounding box center [570, 280] width 39 height 11
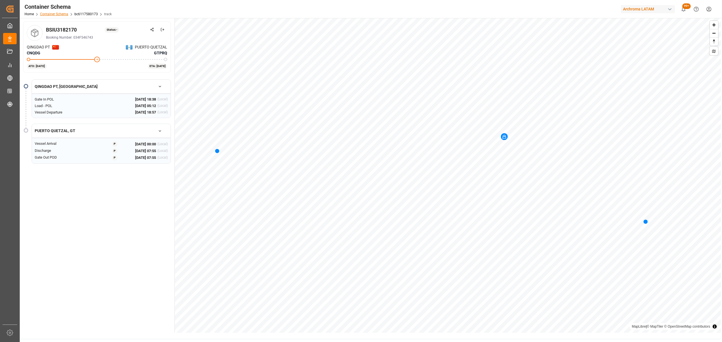
click at [61, 12] on link "Container Schema" at bounding box center [54, 14] width 28 height 4
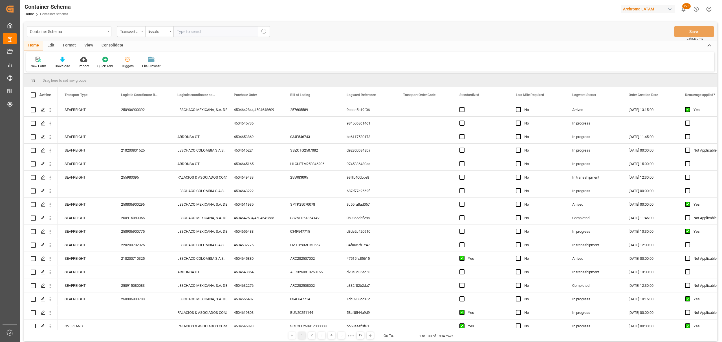
click at [133, 34] on div "Transport Type" at bounding box center [129, 31] width 19 height 6
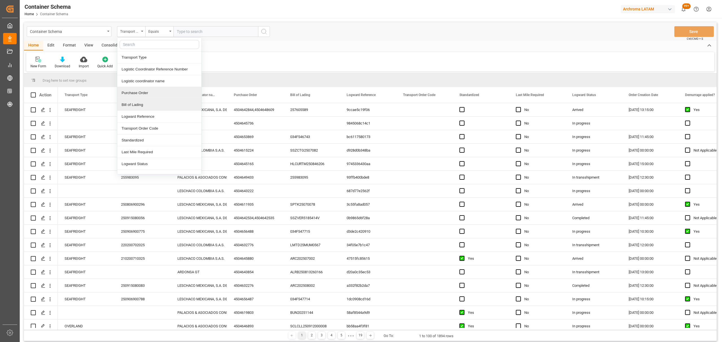
click at [144, 95] on div "Purchase Order" at bounding box center [159, 93] width 84 height 12
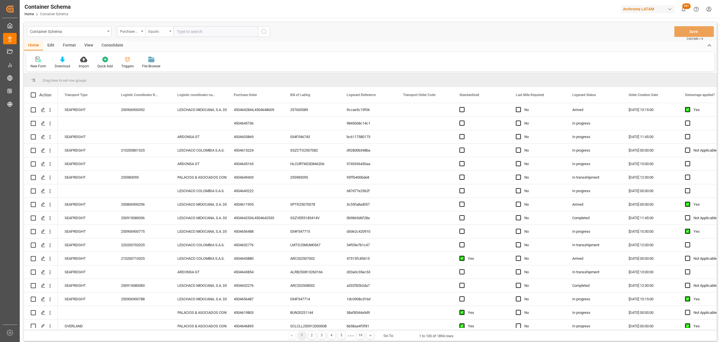
click at [149, 26] on div "Equals" at bounding box center [159, 31] width 28 height 11
click at [165, 69] on div "Fuzzy search" at bounding box center [187, 69] width 84 height 12
click at [195, 30] on input "text" at bounding box center [215, 31] width 85 height 11
paste input "4504643854"
type input "4504643854"
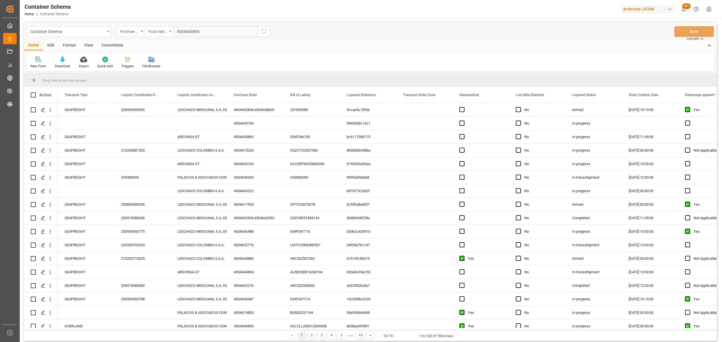
click at [260, 32] on button "search button" at bounding box center [264, 31] width 12 height 11
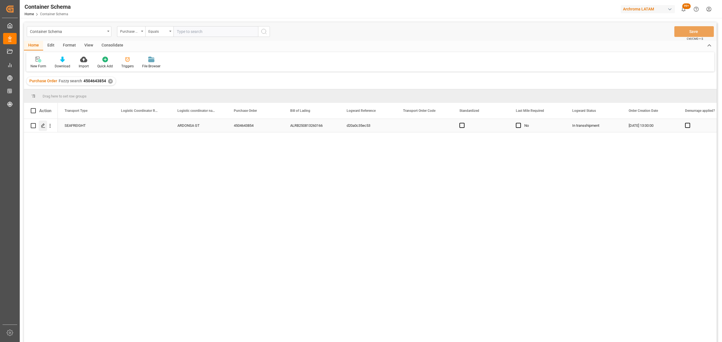
click at [42, 127] on polygon "Press SPACE to select this row." at bounding box center [42, 125] width 3 height 3
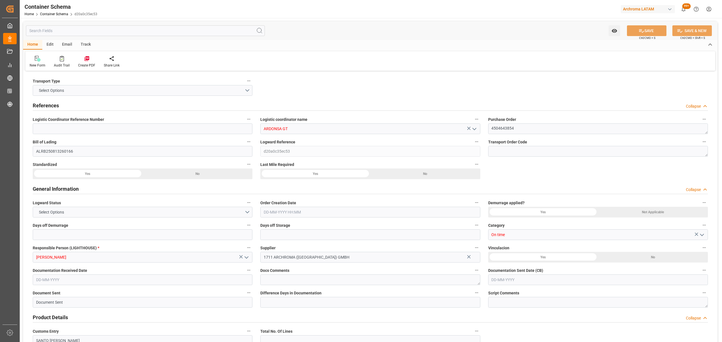
type input "0"
type input "1"
type input "4"
type input "2200"
type input "2314.4"
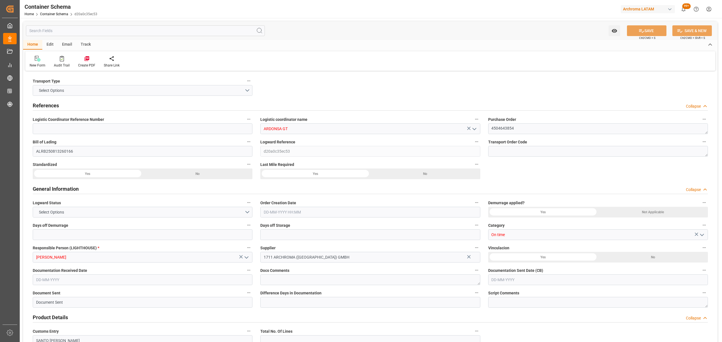
type input "CMACGM"
type input "CMA CGM Group"
type input "DEHAM"
type input "GTSTZ"
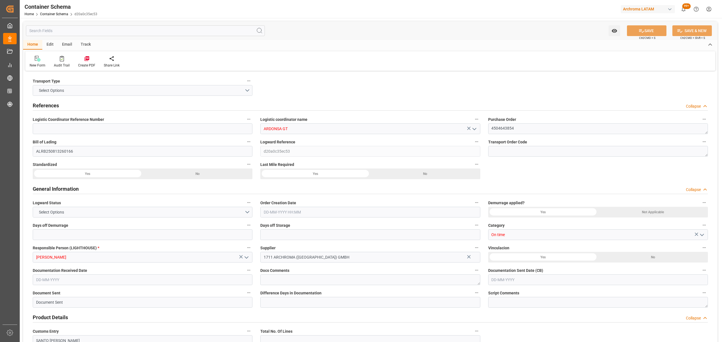
type input "9729104"
type input "19-08-2025 13:00"
type input "[DATE]"
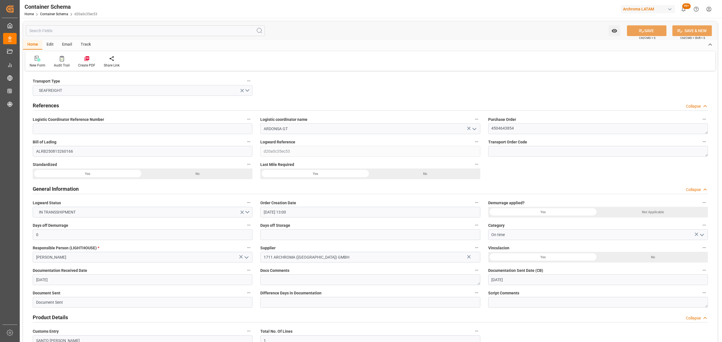
type input "18-09-2025"
type input "08-08-2025 00:00"
type input "13-08-2025 02:00"
type input "13-08-2025 00:00"
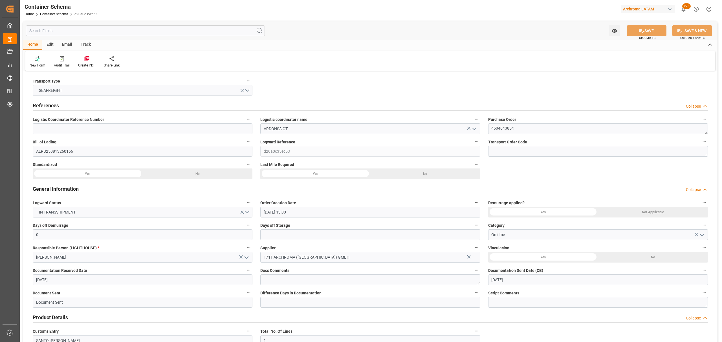
type input "15-09-2025 00:00"
type input "18-09-2025 04:00"
type input "13-09-2025 00:00"
type input "18-09-2025 04:00"
click at [87, 44] on div "Track" at bounding box center [85, 45] width 19 height 10
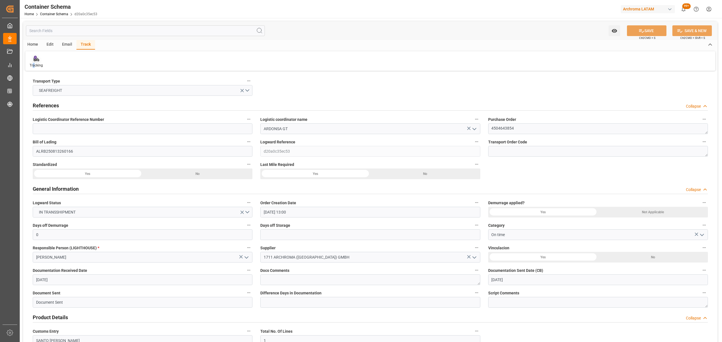
click at [34, 65] on div "Tracking" at bounding box center [36, 65] width 13 height 5
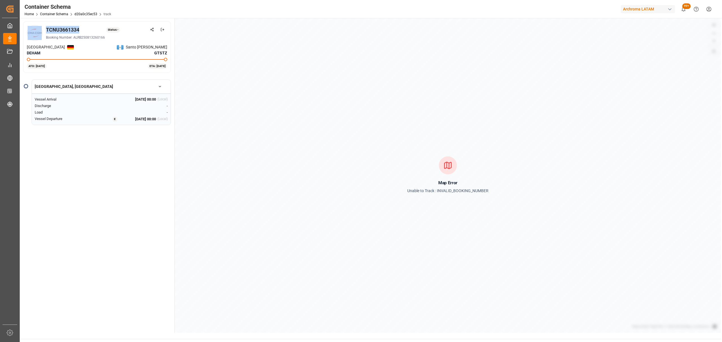
drag, startPoint x: 83, startPoint y: 30, endPoint x: 34, endPoint y: 26, distance: 48.6
click at [34, 26] on div "TCNU3661334 Status: - Booking Number: ALRB250813260166" at bounding box center [97, 33] width 140 height 16
click at [86, 30] on div "TCNU3661334 Status: -" at bounding box center [106, 30] width 121 height 8
drag, startPoint x: 70, startPoint y: 30, endPoint x: 45, endPoint y: 28, distance: 24.9
click at [45, 28] on div "TCNU3661334 Status: - Booking Number: ALRB250813260166" at bounding box center [97, 33] width 140 height 16
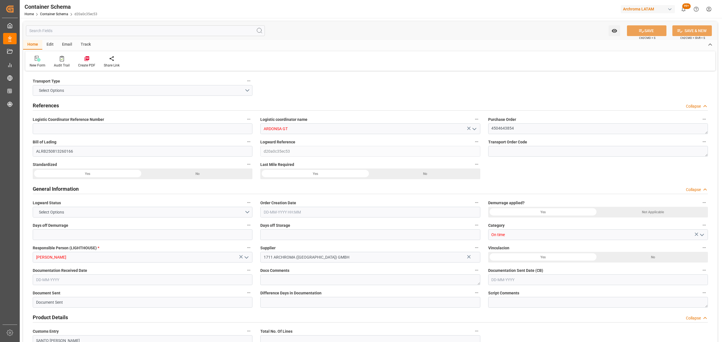
type input "0"
type input "1"
type input "4"
type input "2200"
type input "2314.4"
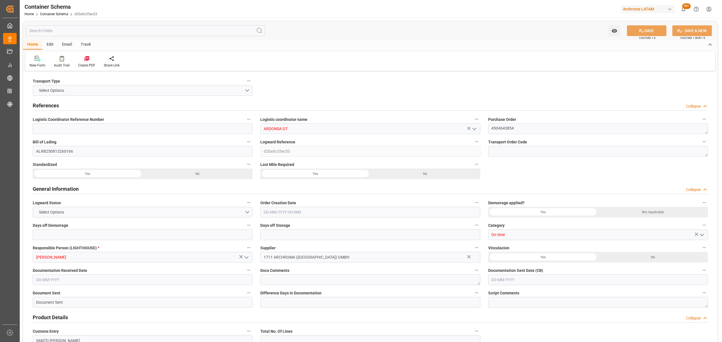
type input "CMACGM"
type input "CMA CGM Group"
type input "DEHAM"
type input "GTSTZ"
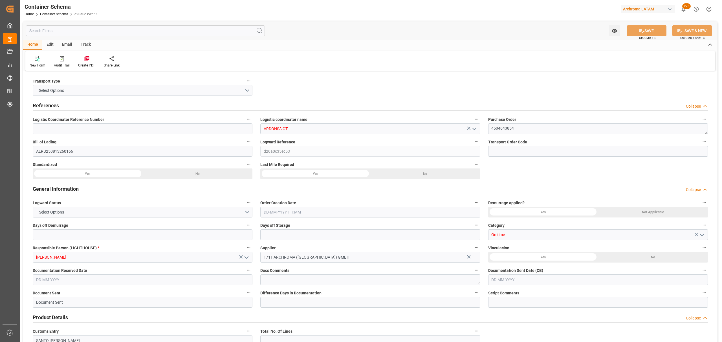
type input "9729104"
type input "19-08-2025 13:00"
type input "[DATE]"
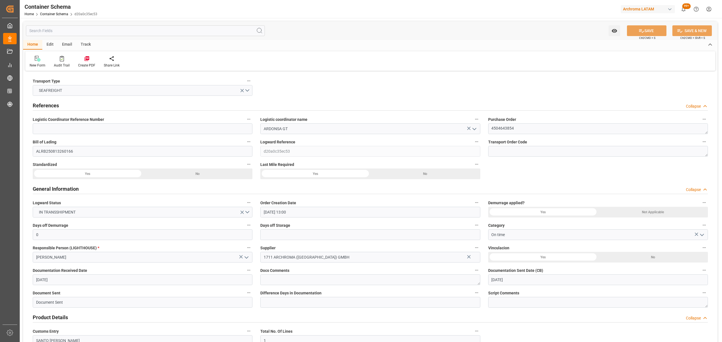
type input "18-09-2025"
type input "08-08-2025 00:00"
type input "13-08-2025 02:00"
type input "13-08-2025 00:00"
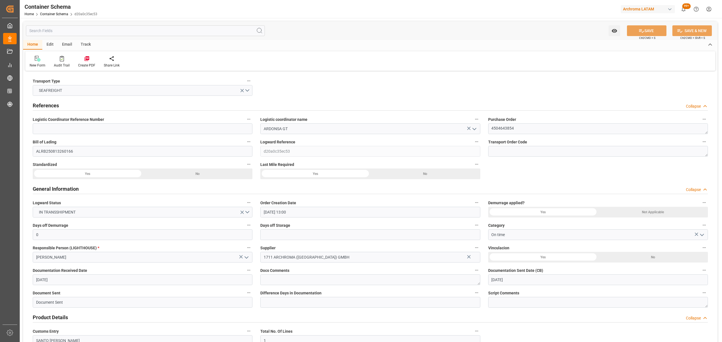
type input "15-09-2025 00:00"
type input "18-09-2025 04:00"
type input "13-09-2025 00:00"
type input "18-09-2025 04:00"
drag, startPoint x: 69, startPoint y: 45, endPoint x: 57, endPoint y: 58, distance: 17.5
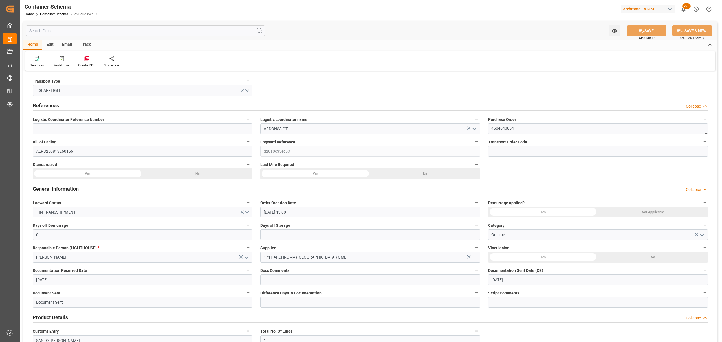
click at [70, 45] on div "Email" at bounding box center [67, 45] width 19 height 10
click at [33, 67] on div "Send Email" at bounding box center [38, 65] width 17 height 5
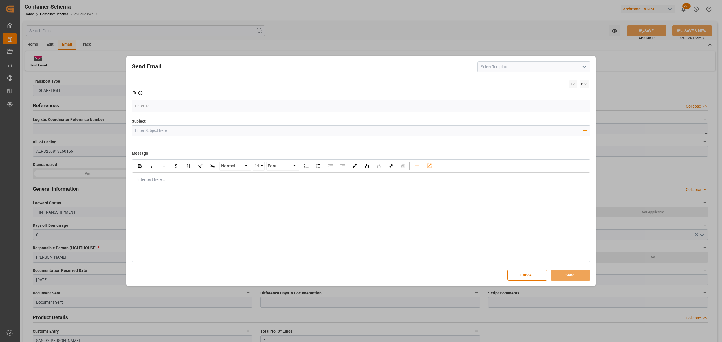
click at [201, 132] on input "Subject" at bounding box center [358, 131] width 453 height 10
paste input "GT || PO 4504643854 || On time || BL ALRB250813260166 || Confirmación de ETA 20…"
click at [301, 187] on div "Normal 14 Font Enter text here..." at bounding box center [361, 211] width 458 height 103
click at [300, 131] on input "GT || PO 4504643854 || On time || BL ALRB250813260166 || Confirmación de ETA 20…" at bounding box center [358, 131] width 453 height 10
drag, startPoint x: 278, startPoint y: 131, endPoint x: 241, endPoint y: 132, distance: 36.7
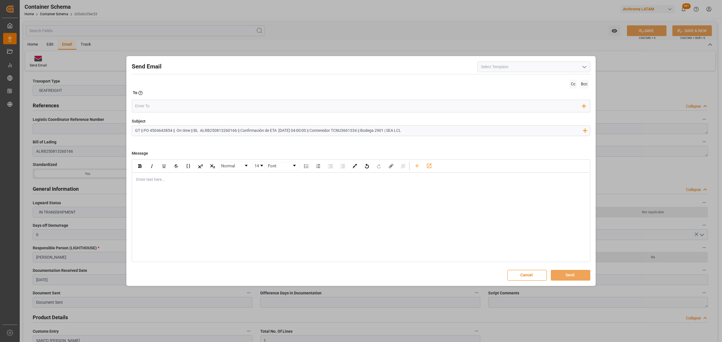
click at [241, 132] on input "GT || PO 4504643854 || On time || BL ALRB250813260166 || Confirmación de ETA 20…" at bounding box center [358, 131] width 453 height 10
type input "GT || PO 4504643854 || On time || BL ALRB250813260166 || LOGWARD STATUS 2025-09…"
click at [196, 184] on div "Enter text here..." at bounding box center [360, 180] width 457 height 14
click at [227, 182] on div "rdw-editor" at bounding box center [360, 180] width 449 height 6
click at [293, 191] on div "Normal 14 Font Enter text here..." at bounding box center [361, 211] width 458 height 103
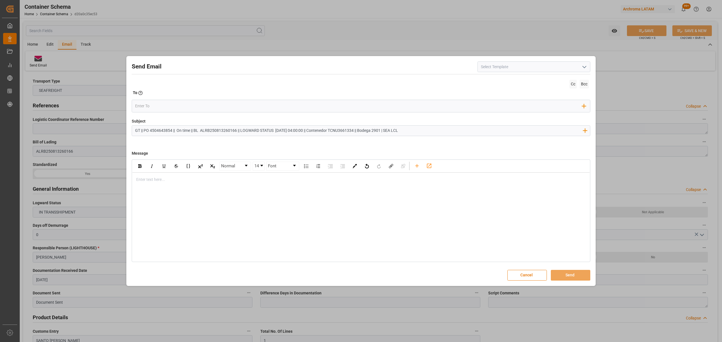
click at [360, 181] on div "rdw-editor" at bounding box center [360, 180] width 449 height 6
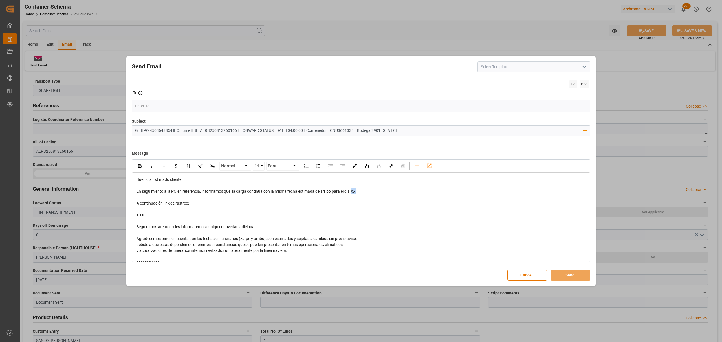
drag, startPoint x: 363, startPoint y: 192, endPoint x: 353, endPoint y: 191, distance: 10.5
click at [353, 191] on div "En seguimiento a la PO en referencia, informamos que la carga continua con la m…" at bounding box center [360, 192] width 449 height 6
drag, startPoint x: 141, startPoint y: 211, endPoint x: 147, endPoint y: 211, distance: 5.4
click at [144, 211] on div "rdw-editor" at bounding box center [360, 209] width 449 height 6
drag, startPoint x: 142, startPoint y: 209, endPoint x: 130, endPoint y: 201, distance: 14.9
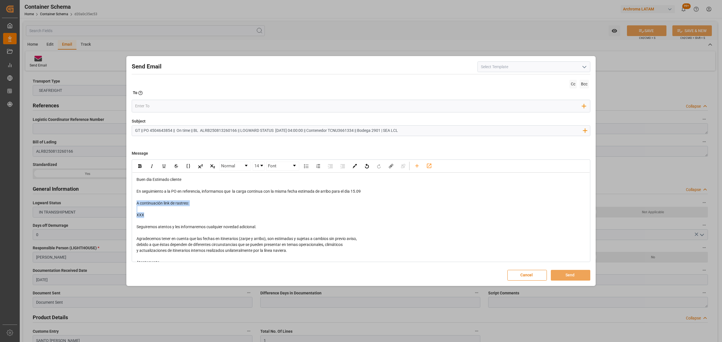
click at [130, 201] on div "Send Email Cc Bcc To Enter the TO Email address Add Field to To Subject GT || P…" at bounding box center [361, 171] width 466 height 227
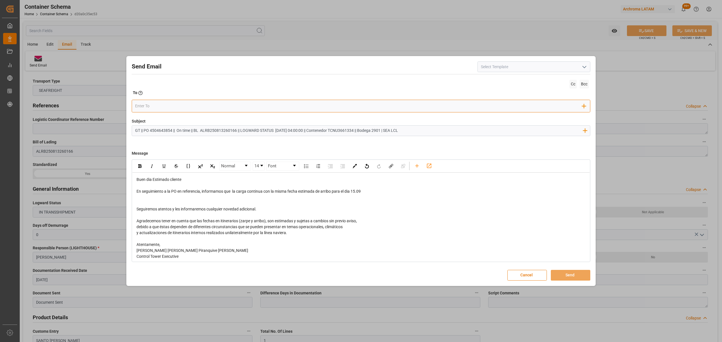
click at [166, 103] on input "email" at bounding box center [358, 106] width 447 height 8
type input "G"
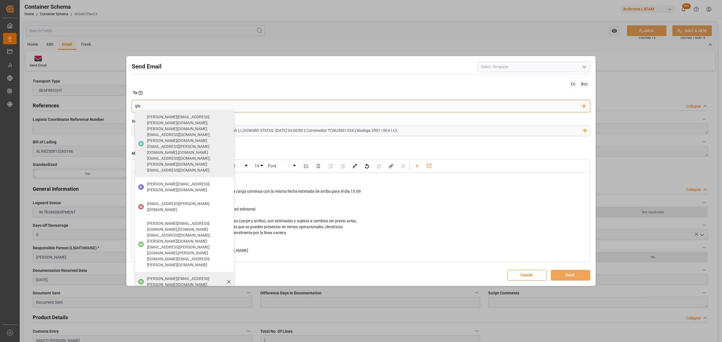
type input "glo"
click at [182, 276] on span "gloria.ruiz@archroma.com" at bounding box center [188, 282] width 83 height 12
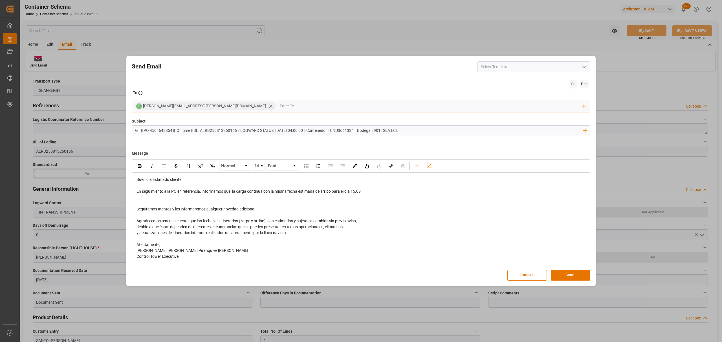
type input "m"
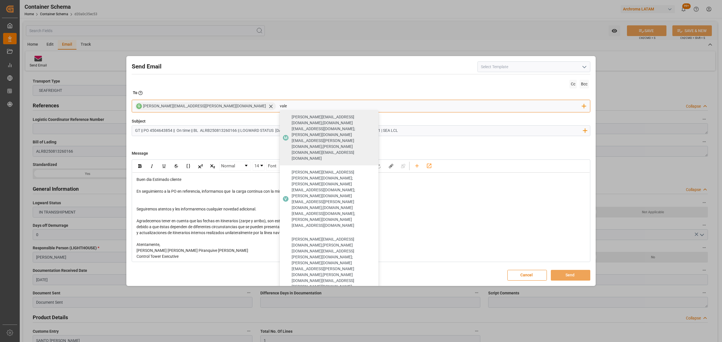
type input "vale"
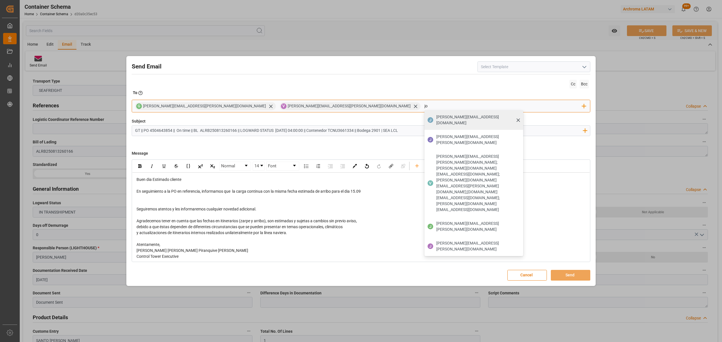
type input "jo"
click at [436, 117] on span "johana.tunche@ardonsa.net" at bounding box center [477, 120] width 83 height 12
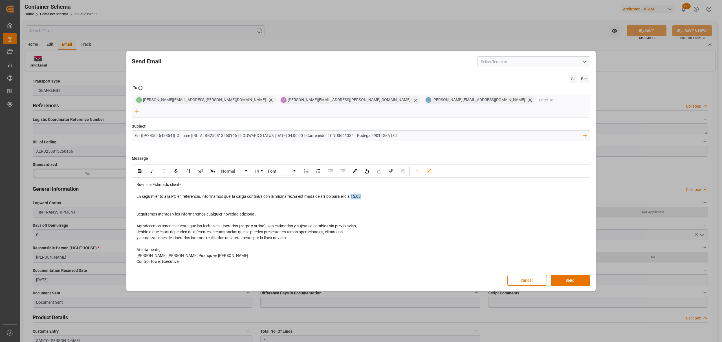
drag, startPoint x: 373, startPoint y: 191, endPoint x: 353, endPoint y: 193, distance: 19.6
click at [353, 194] on div "En seguimiento a la PO en referencia, informamos que la carga continua con la m…" at bounding box center [360, 197] width 449 height 6
click at [139, 169] on img "rdw-inline-control" at bounding box center [139, 171] width 3 height 4
click at [490, 223] on div "Agradecemos tener en cuenta que las fechas en itinerarios (zarpe y arribo), son…" at bounding box center [360, 226] width 449 height 6
click at [569, 278] on button "Send" at bounding box center [570, 280] width 39 height 11
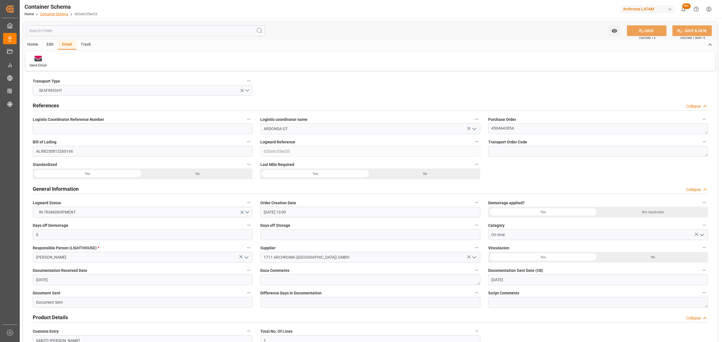
click at [59, 14] on link "Container Schema" at bounding box center [54, 14] width 28 height 4
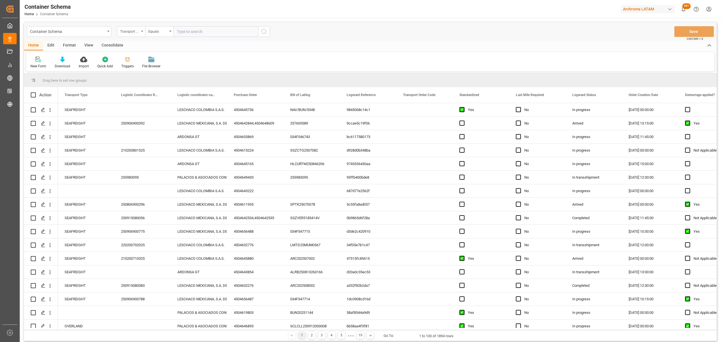
click at [140, 35] on div "Transport Type" at bounding box center [131, 31] width 28 height 11
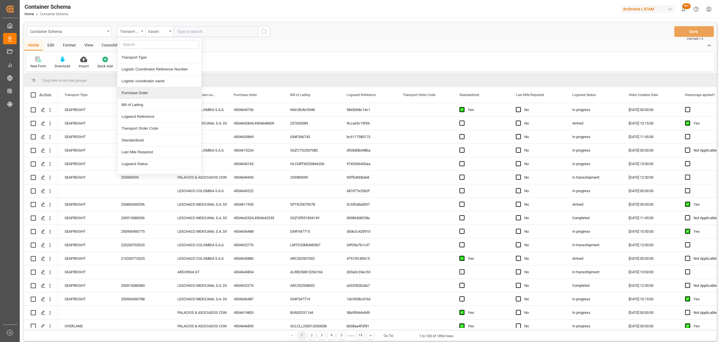
click at [146, 92] on div "Purchase Order" at bounding box center [159, 93] width 84 height 12
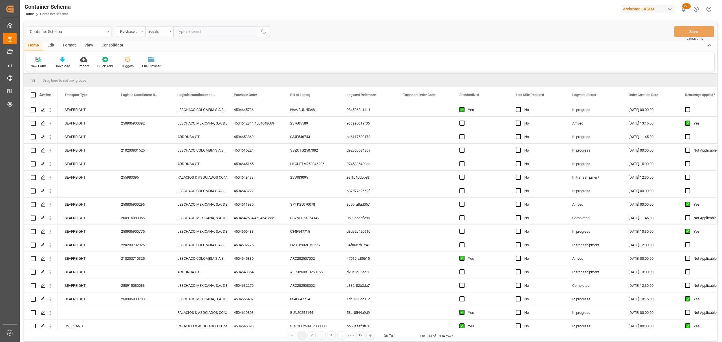
drag, startPoint x: 154, startPoint y: 30, endPoint x: 160, endPoint y: 36, distance: 8.6
click at [155, 30] on div "Equals" at bounding box center [157, 31] width 19 height 6
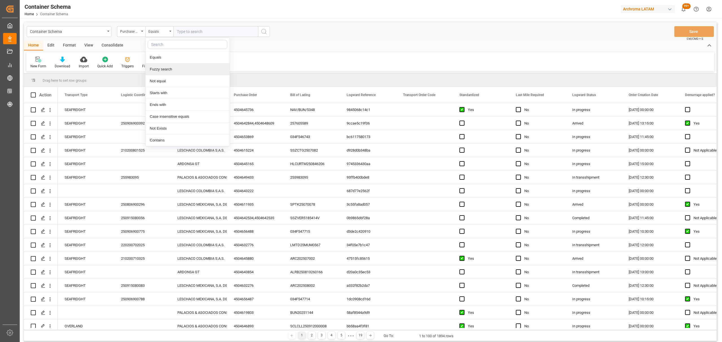
click at [182, 66] on div "Fuzzy search" at bounding box center [187, 69] width 84 height 12
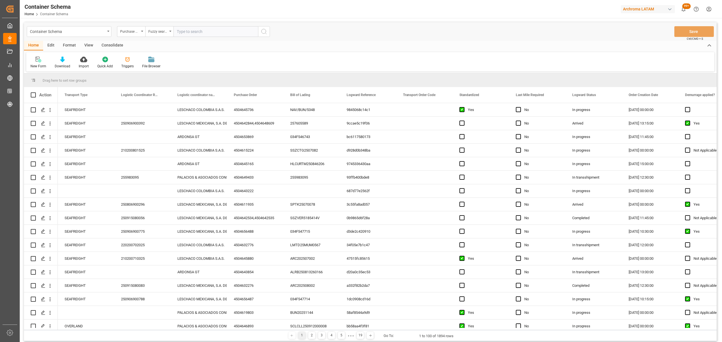
click at [208, 32] on input "text" at bounding box center [215, 31] width 85 height 11
paste input "4504646379"
type input "4504646379"
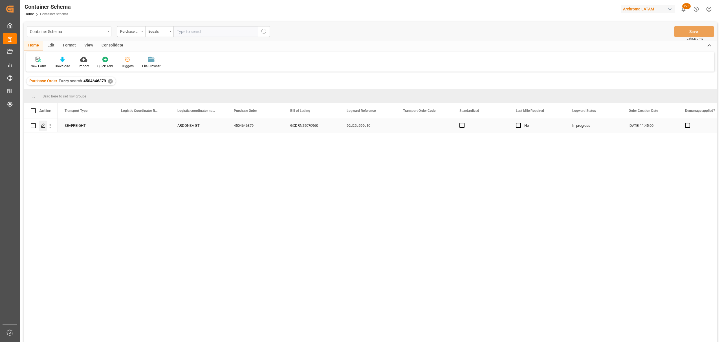
click at [44, 125] on icon "Press SPACE to select this row." at bounding box center [43, 125] width 5 height 5
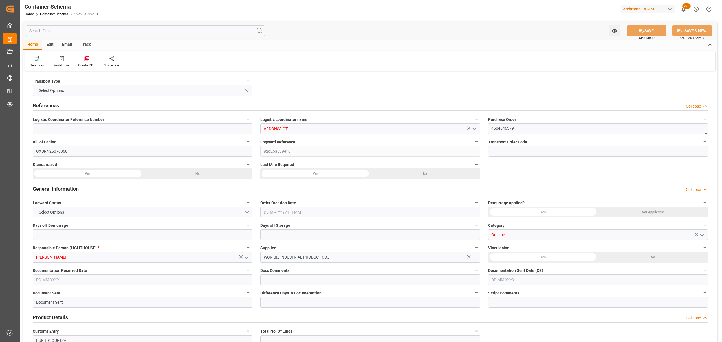
type input "0"
type input "1"
type input "400"
type input "424"
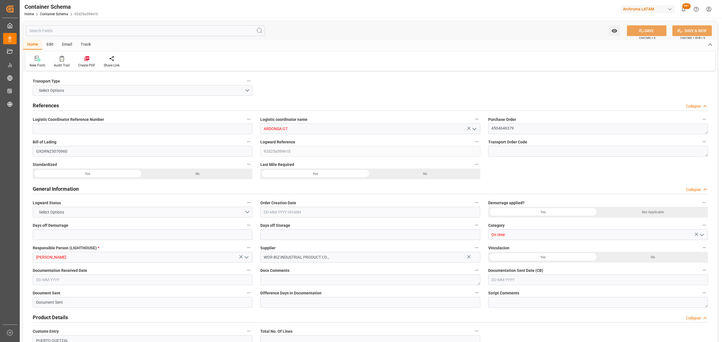
type input "Cosco"
type input "COSCO Shipping Co. Ltd."
type input "CNSGH"
type input "CNSHA"
type input "GTPRQ"
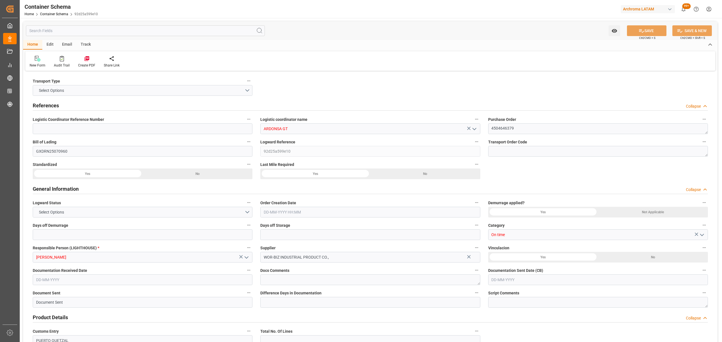
type input "GTPRQ"
type input "9645853"
type input "21-08-2025 11:45"
type input "[DATE]"
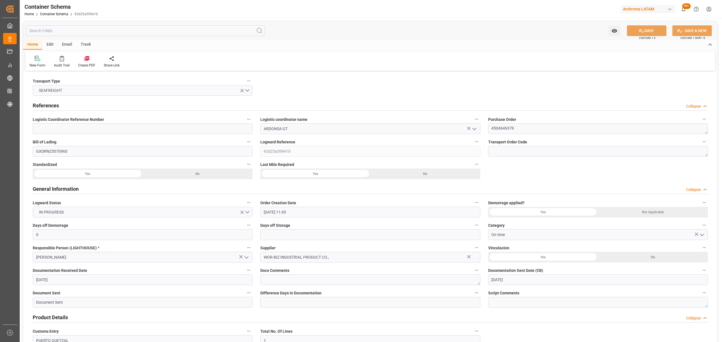
type input "[DATE]"
type input "20-08-2025 00:00"
type input "13-09-2025 00:00"
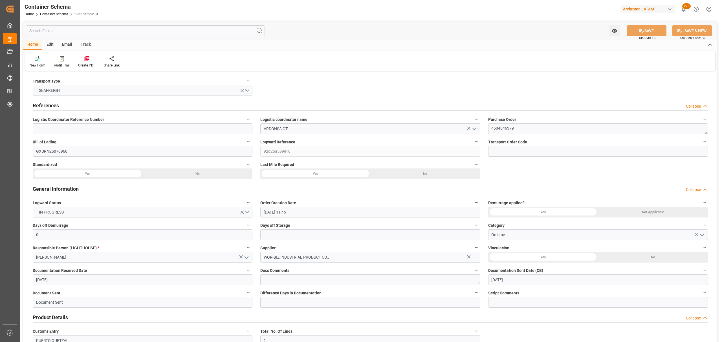
type input "06-09-2025 00:00"
click at [88, 44] on div "Track" at bounding box center [85, 45] width 19 height 10
click at [36, 64] on div "Tracking" at bounding box center [36, 65] width 13 height 5
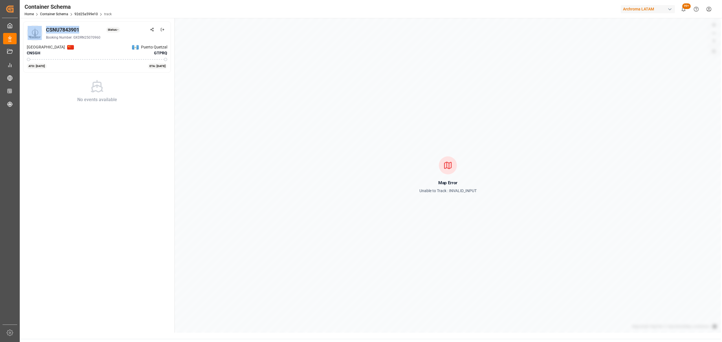
drag, startPoint x: 47, startPoint y: 28, endPoint x: 43, endPoint y: 27, distance: 3.7
click at [43, 27] on div "CSNU7843901 Status: - Booking Number: GXDRN25070960" at bounding box center [97, 33] width 140 height 16
copy div "CSNU7843901"
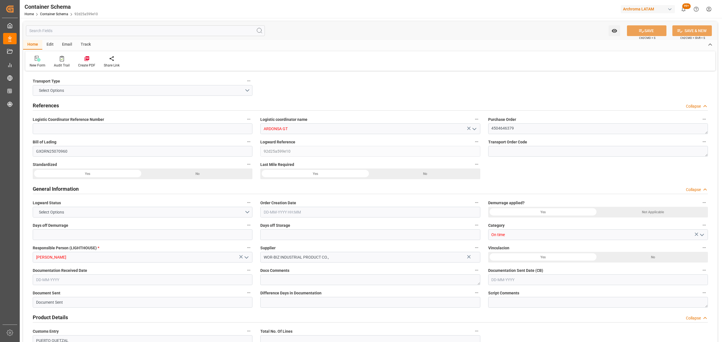
type input "0"
type input "1"
type input "400"
type input "424"
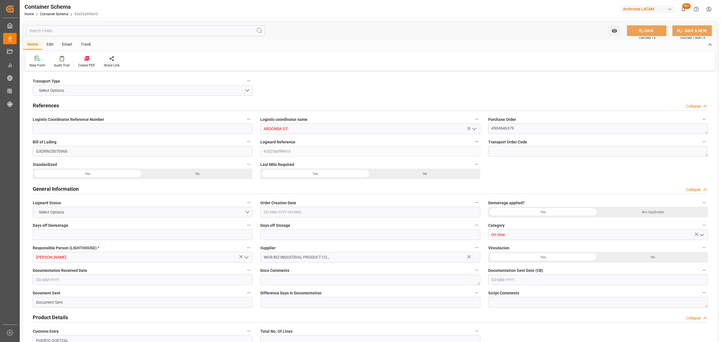
type input "Cosco"
type input "COSCO Shipping Co. Ltd."
type input "CNSGH"
type input "CNSHA"
type input "GTPRQ"
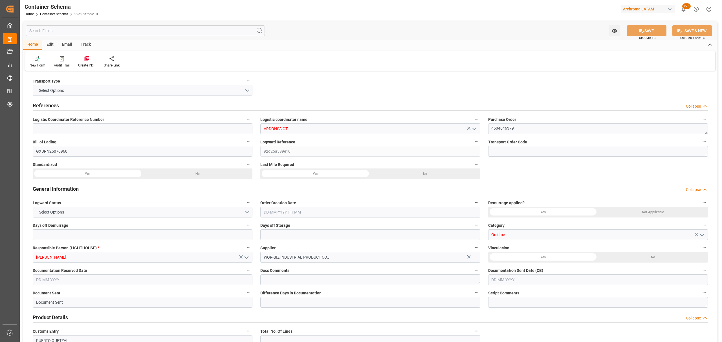
type input "GTPRQ"
type input "9645853"
type input "21-08-2025 11:45"
type input "[DATE]"
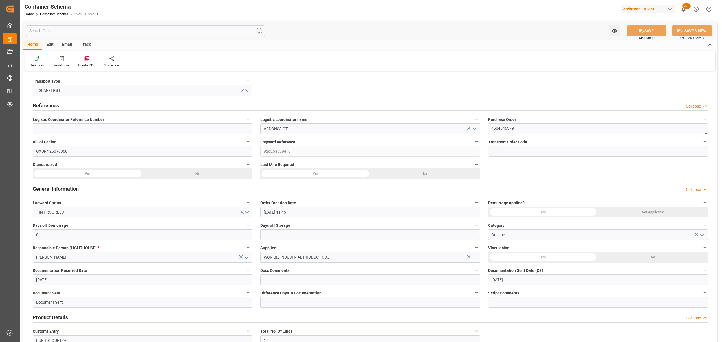
type input "[DATE]"
drag, startPoint x: 67, startPoint y: 44, endPoint x: 71, endPoint y: 50, distance: 7.0
click at [67, 43] on div "Email" at bounding box center [67, 45] width 19 height 10
click at [42, 63] on div "Send Email" at bounding box center [38, 65] width 17 height 5
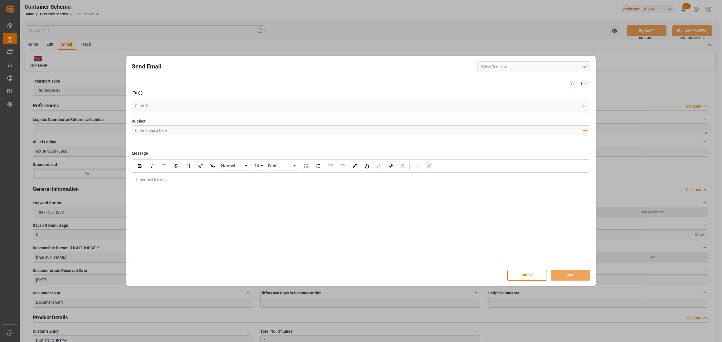
click at [185, 128] on input "Subject" at bounding box center [358, 131] width 453 height 10
paste input "GT || PO 4504646379 || On time || BL GXDRN25070960 || Confirmación de ETA 2025-…"
drag, startPoint x: 274, startPoint y: 131, endPoint x: 236, endPoint y: 129, distance: 38.1
click at [236, 129] on input "GT || PO 4504646379 || On time || BL GXDRN25070960 || Confirmación de ETA 2025-…" at bounding box center [358, 131] width 453 height 10
click at [290, 130] on input "GT || PO 4504646379 || On time || BL GXDRN25070960 || LOGWARD STATUS 2025-09-06…" at bounding box center [358, 131] width 453 height 10
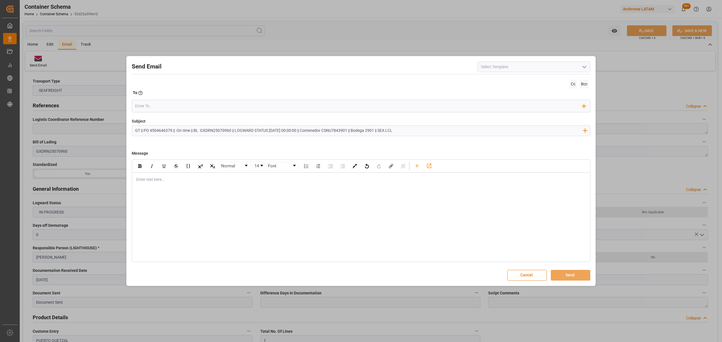
click at [257, 179] on div "rdw-editor" at bounding box center [360, 180] width 449 height 6
click at [145, 183] on div "Enter text here..." at bounding box center [360, 180] width 457 height 14
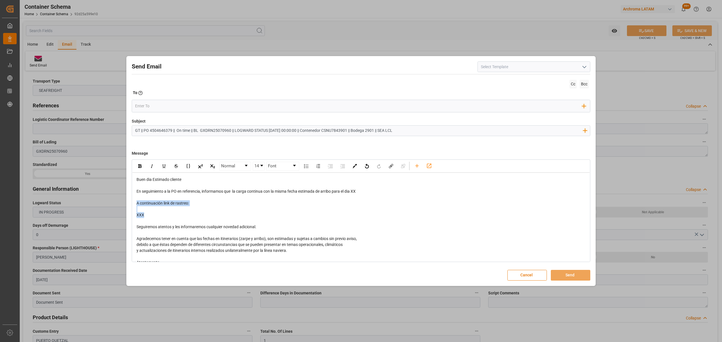
drag, startPoint x: 168, startPoint y: 215, endPoint x: 136, endPoint y: 204, distance: 33.8
click at [136, 204] on div "Buen dia Estimado cliente En seguimiento a la PO en referencia, informamos que …" at bounding box center [360, 230] width 449 height 107
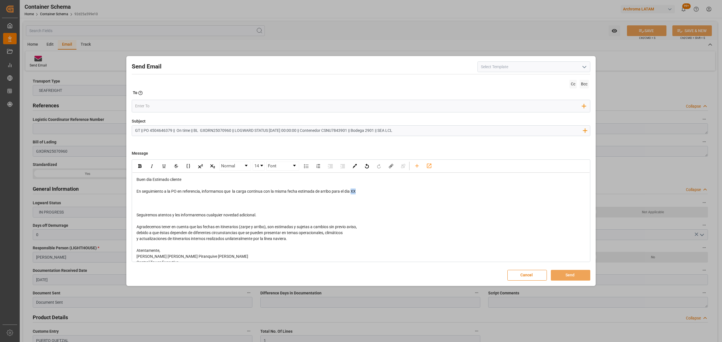
drag, startPoint x: 359, startPoint y: 191, endPoint x: 354, endPoint y: 192, distance: 5.7
click at [354, 192] on div "En seguimiento a la PO en referencia, informamos que la carga continua con la m…" at bounding box center [360, 192] width 449 height 6
drag, startPoint x: 371, startPoint y: 193, endPoint x: 353, endPoint y: 193, distance: 18.0
click at [353, 193] on div "En seguimiento a la PO en referencia, informamos que la carga continua con la m…" at bounding box center [360, 192] width 449 height 6
click at [140, 167] on img "rdw-inline-control" at bounding box center [139, 166] width 3 height 4
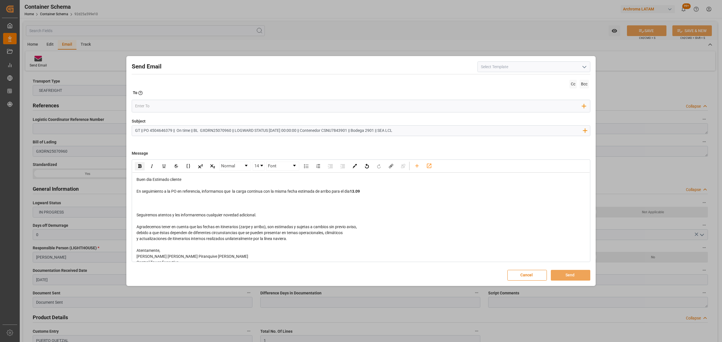
click at [164, 206] on div "rdw-editor" at bounding box center [360, 203] width 449 height 6
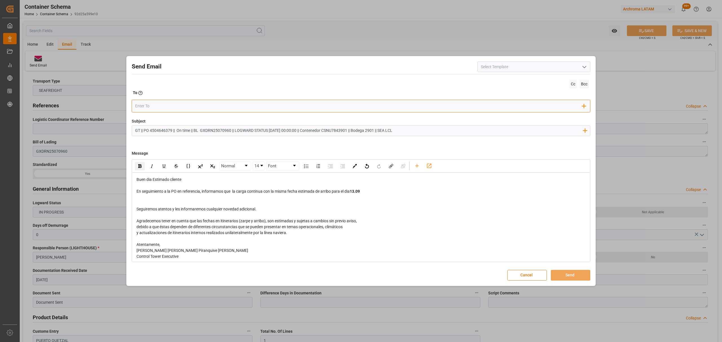
click at [168, 101] on div "Add Field to To" at bounding box center [361, 106] width 458 height 13
click at [167, 105] on input "email" at bounding box center [358, 106] width 447 height 8
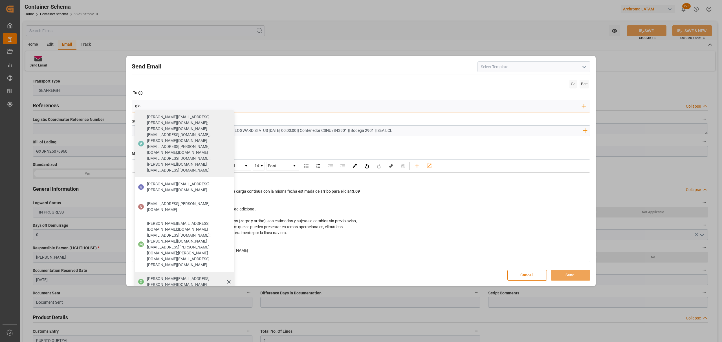
click at [176, 276] on span "gloria.ruiz@archroma.com" at bounding box center [188, 282] width 83 height 12
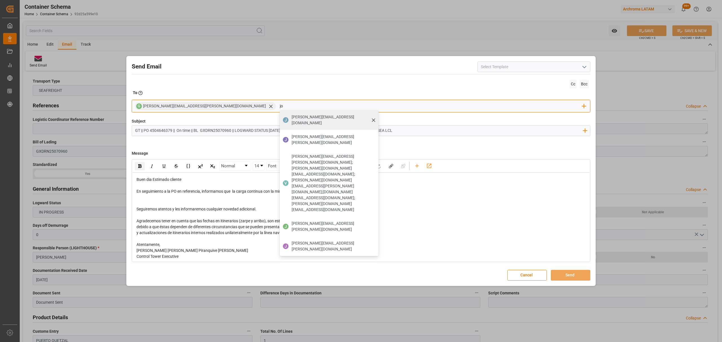
click at [291, 118] on span "johana.tunche@ardonsa.net" at bounding box center [332, 120] width 83 height 12
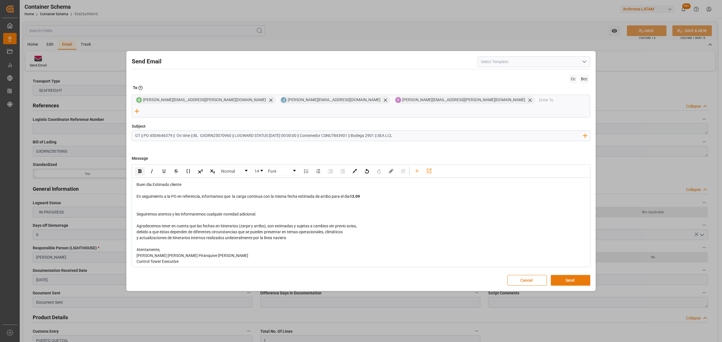
click at [564, 275] on button "Send" at bounding box center [570, 280] width 39 height 11
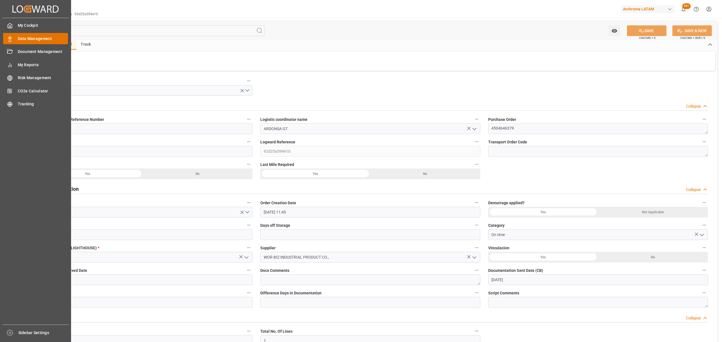
click at [45, 37] on span "Data Management" at bounding box center [43, 39] width 50 height 6
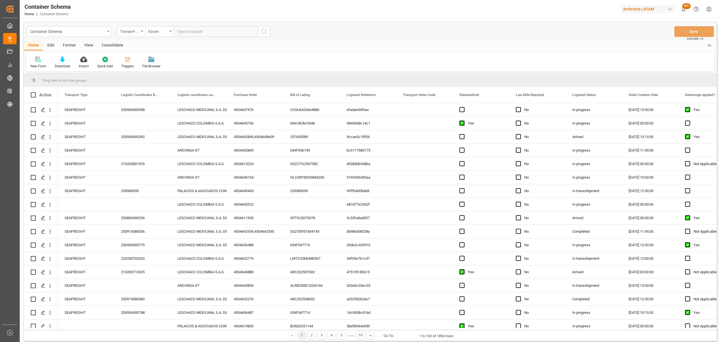
click at [124, 34] on div "Transport Type" at bounding box center [131, 31] width 28 height 11
click at [139, 96] on div "Purchase Order" at bounding box center [159, 93] width 84 height 12
click at [163, 30] on div "Equals" at bounding box center [157, 31] width 19 height 6
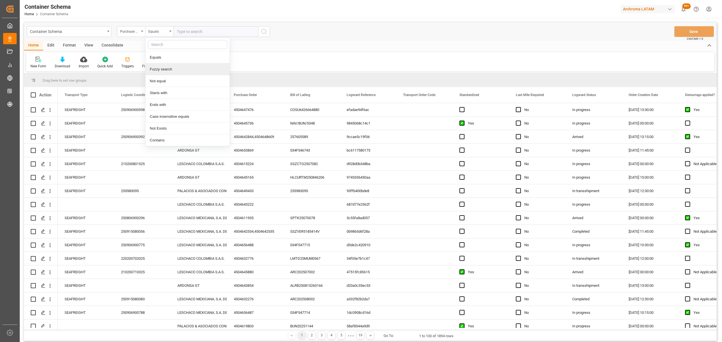
click at [174, 70] on div "Fuzzy search" at bounding box center [187, 69] width 84 height 12
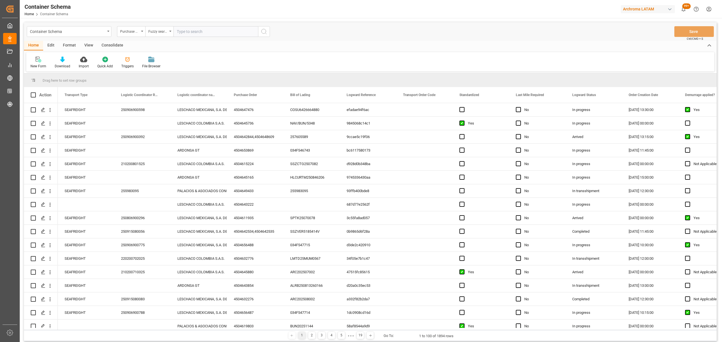
click at [191, 32] on input "text" at bounding box center [215, 31] width 85 height 11
paste input "4504636092"
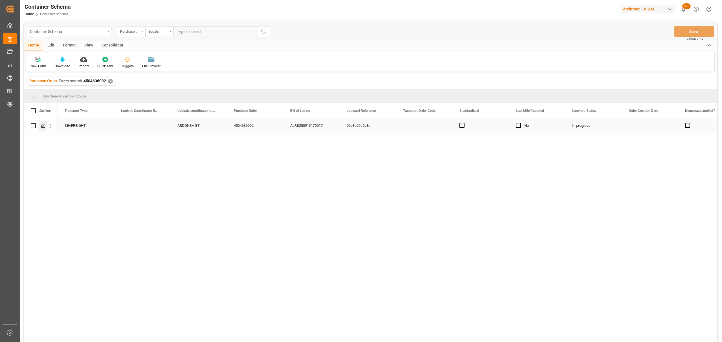
click at [41, 126] on div "Press SPACE to select this row." at bounding box center [43, 126] width 8 height 10
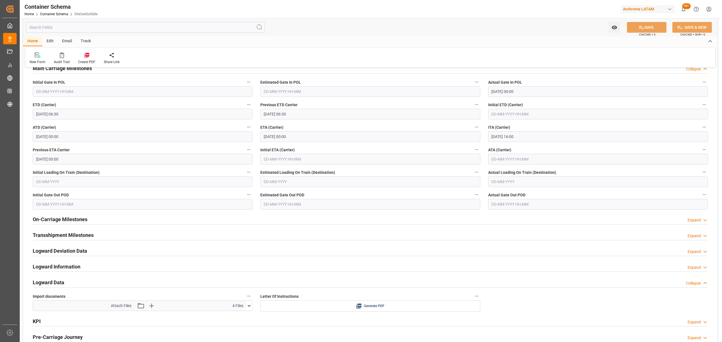
scroll to position [714, 0]
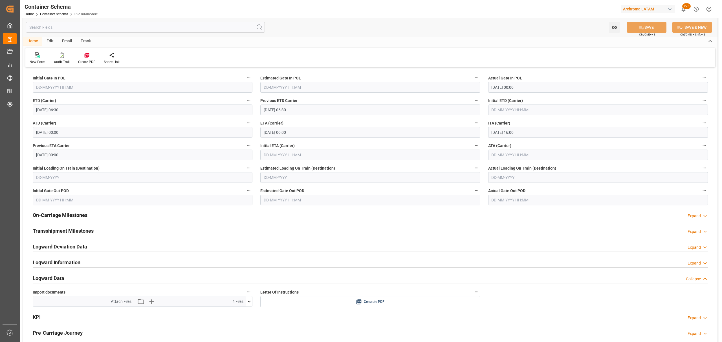
click at [248, 302] on icon at bounding box center [249, 302] width 6 height 6
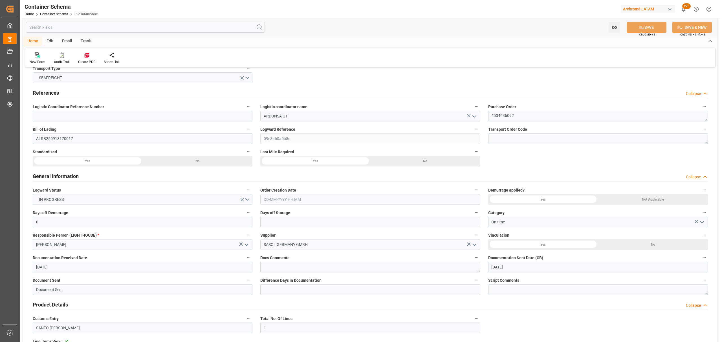
scroll to position [0, 0]
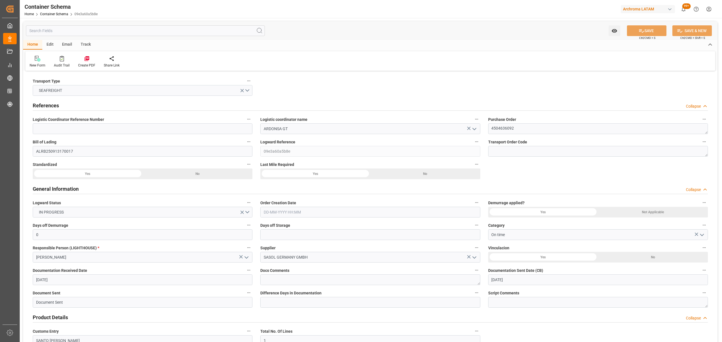
click at [88, 47] on div "Track" at bounding box center [85, 45] width 19 height 10
click at [42, 63] on div "Tracking" at bounding box center [36, 65] width 13 height 5
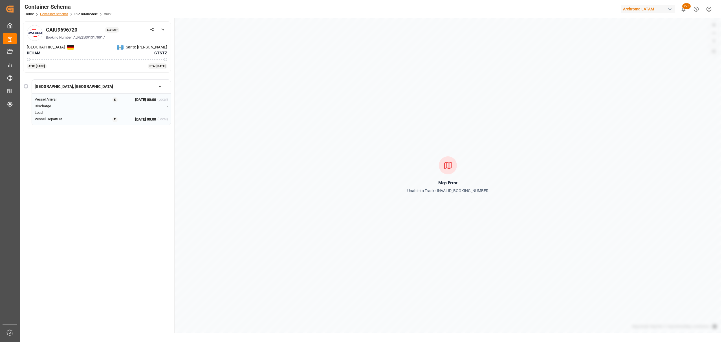
click at [58, 12] on link "Container Schema" at bounding box center [54, 14] width 28 height 4
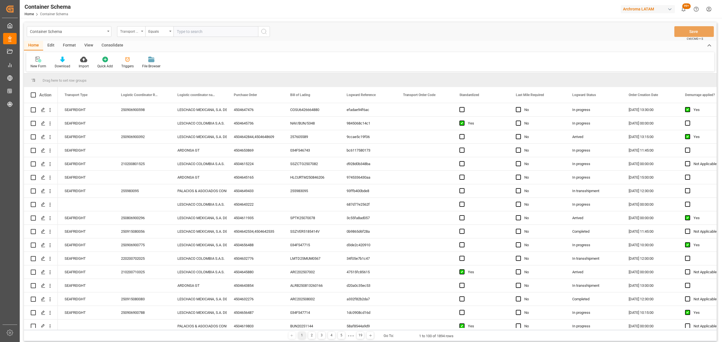
click at [126, 26] on div "Transport Type" at bounding box center [131, 31] width 28 height 11
click at [142, 93] on div "Purchase Order" at bounding box center [159, 93] width 84 height 12
click at [162, 30] on div "Equals" at bounding box center [157, 31] width 19 height 6
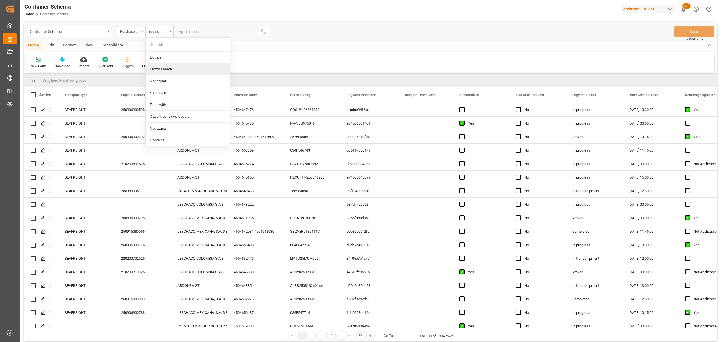
drag, startPoint x: 168, startPoint y: 69, endPoint x: 188, endPoint y: 40, distance: 35.3
click at [169, 69] on div "Fuzzy search" at bounding box center [187, 69] width 84 height 12
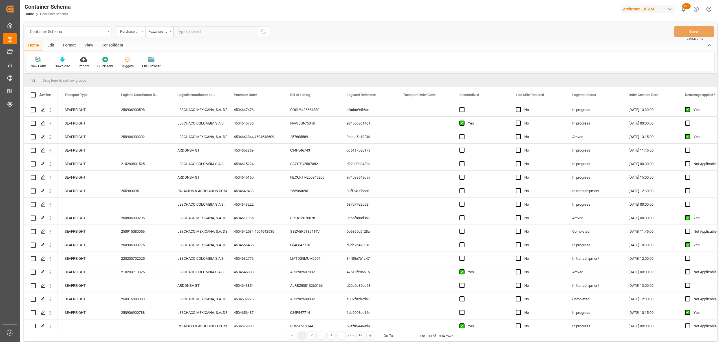
click at [197, 28] on input "text" at bounding box center [215, 31] width 85 height 11
paste input "4504649483"
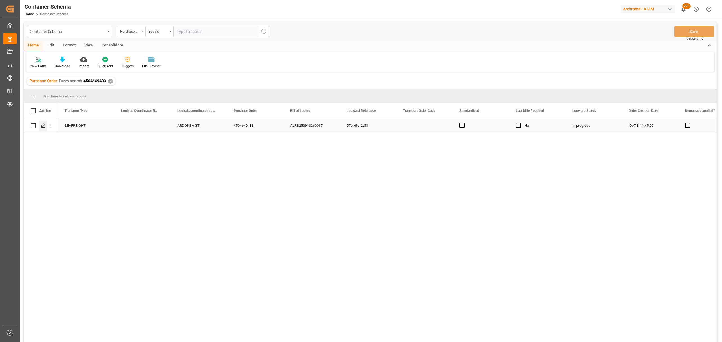
click at [42, 126] on polygon "Press SPACE to select this row." at bounding box center [42, 125] width 3 height 3
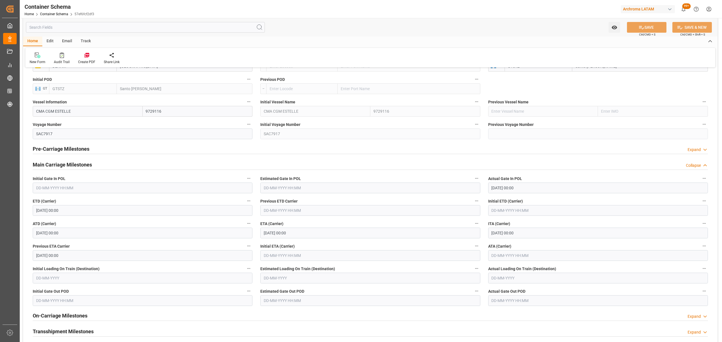
scroll to position [526, 0]
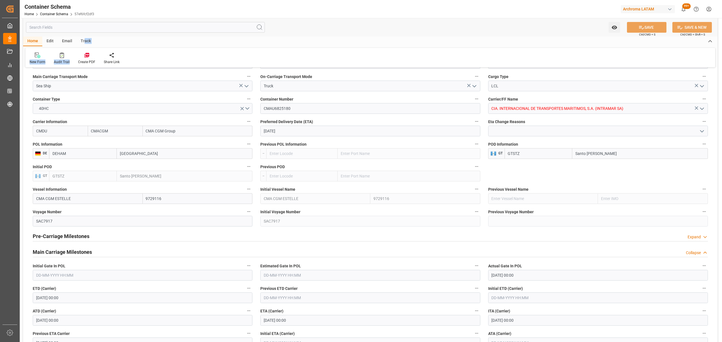
click at [84, 45] on div "Home Edit Email Track New Form Audit Trail Create PDF Share Link" at bounding box center [370, 52] width 694 height 31
click at [81, 41] on div "Track" at bounding box center [85, 42] width 19 height 10
click at [34, 58] on icon at bounding box center [37, 55] width 6 height 6
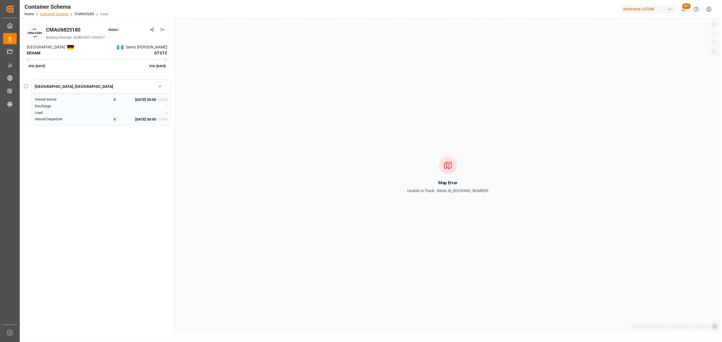
click at [62, 15] on link "Container Schema" at bounding box center [54, 14] width 28 height 4
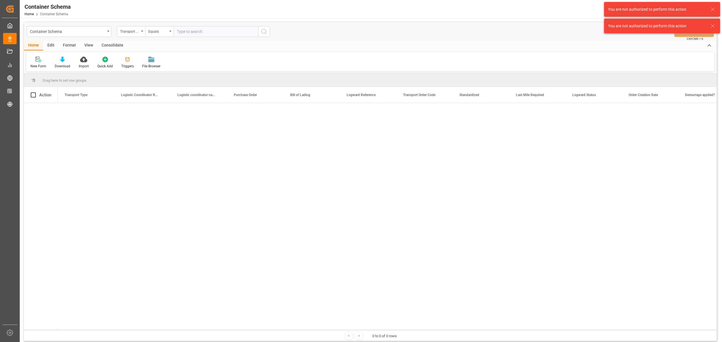
drag, startPoint x: 712, startPoint y: 7, endPoint x: 713, endPoint y: 28, distance: 20.4
click at [712, 7] on icon at bounding box center [712, 9] width 7 height 7
click at [713, 27] on icon at bounding box center [712, 26] width 7 height 7
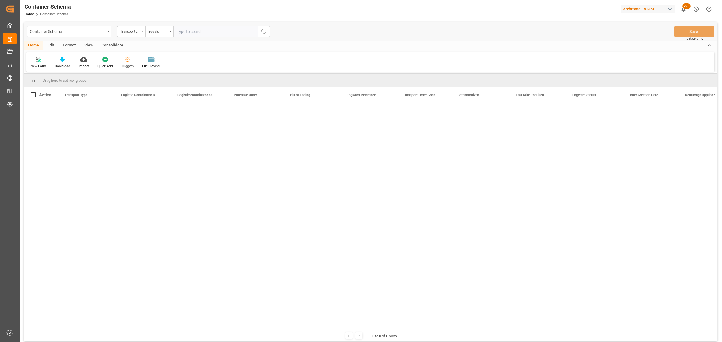
click at [712, 10] on html "Created by potrace 1.15, written by Peter Selinger 2001-2017 Created by potrace…" at bounding box center [361, 171] width 722 height 342
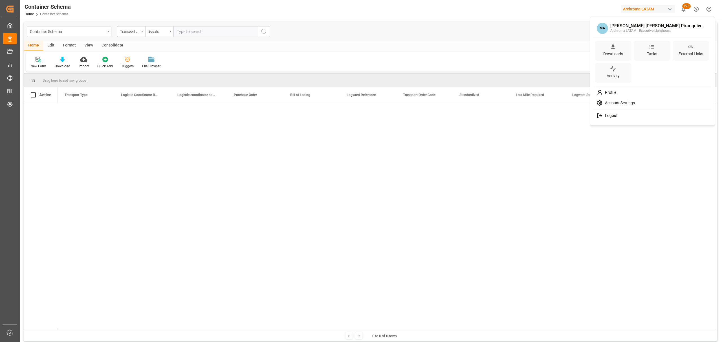
click at [618, 120] on div "Logout" at bounding box center [653, 116] width 116 height 10
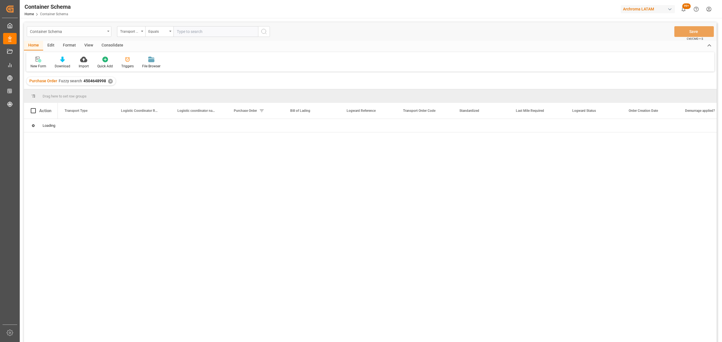
click at [100, 34] on div "Container Schema" at bounding box center [67, 31] width 75 height 7
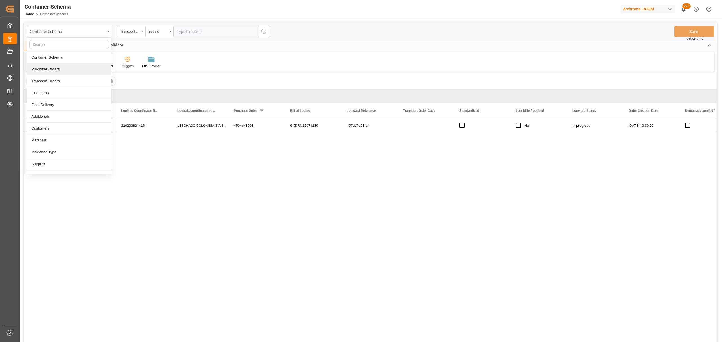
click at [54, 68] on div "Purchase Orders" at bounding box center [69, 69] width 84 height 12
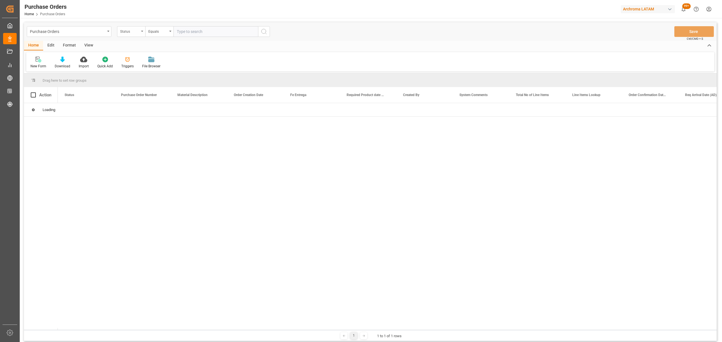
click at [132, 34] on div "Status" at bounding box center [129, 31] width 19 height 6
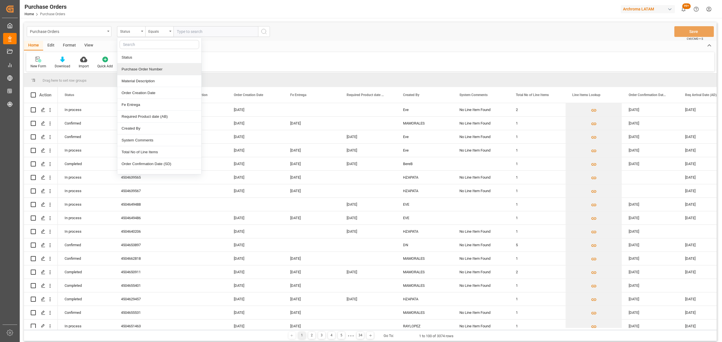
click at [151, 69] on div "Purchase Order Number" at bounding box center [159, 69] width 84 height 12
click at [155, 35] on div "Equals" at bounding box center [159, 31] width 28 height 11
click at [173, 68] on div "Fuzzy search" at bounding box center [187, 69] width 84 height 12
click at [201, 30] on input "text" at bounding box center [215, 31] width 85 height 11
paste input "4504610648"
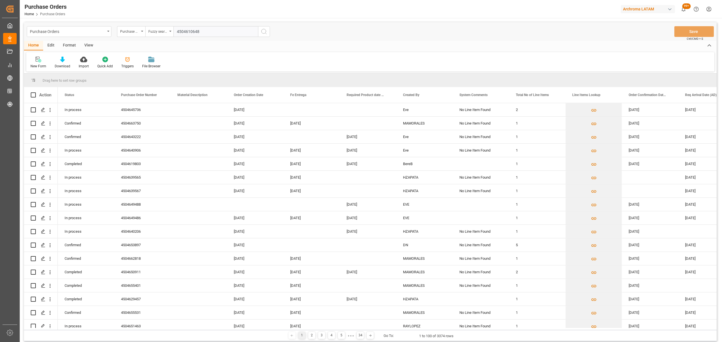
type input "4504610648"
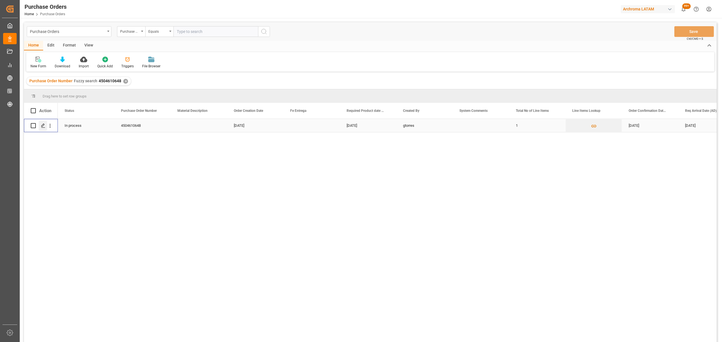
click at [42, 129] on div "Press SPACE to select this row." at bounding box center [43, 126] width 8 height 10
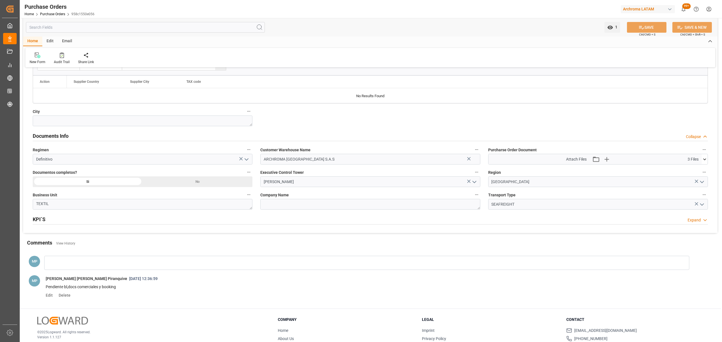
scroll to position [338, 0]
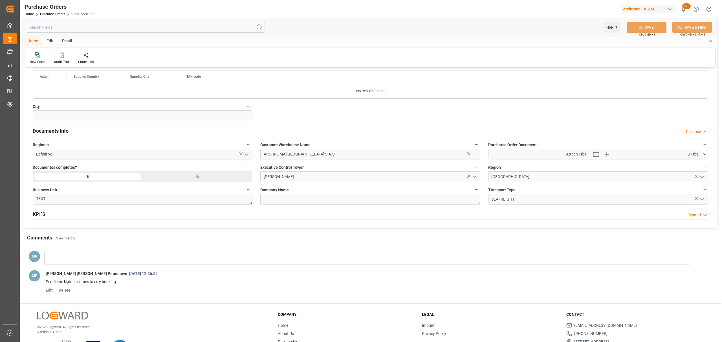
click at [705, 154] on icon at bounding box center [704, 154] width 6 height 6
